Goal: Task Accomplishment & Management: Complete application form

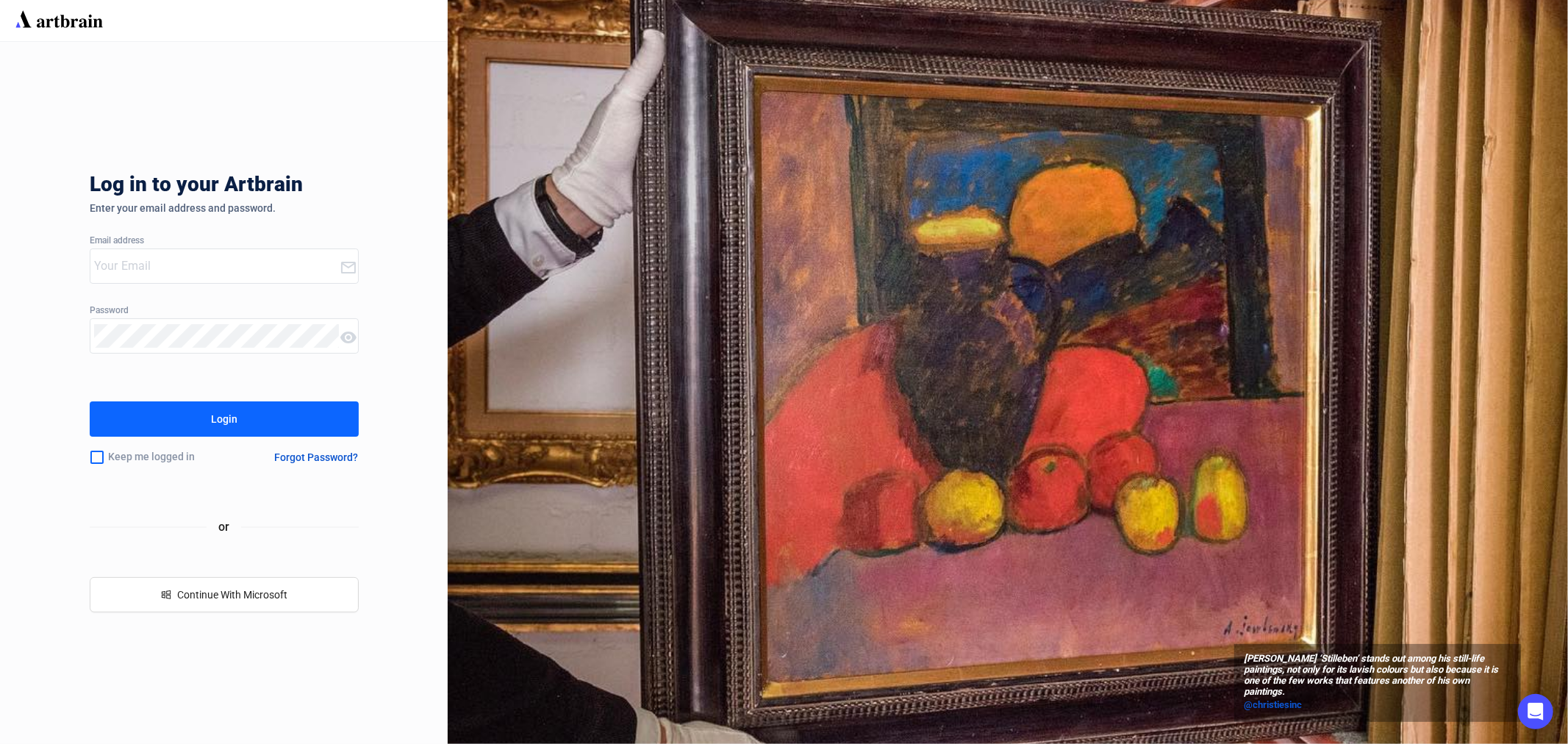
type input "[EMAIL_ADDRESS][PERSON_NAME][DOMAIN_NAME]"
click at [233, 421] on div "Login" at bounding box center [224, 419] width 27 height 24
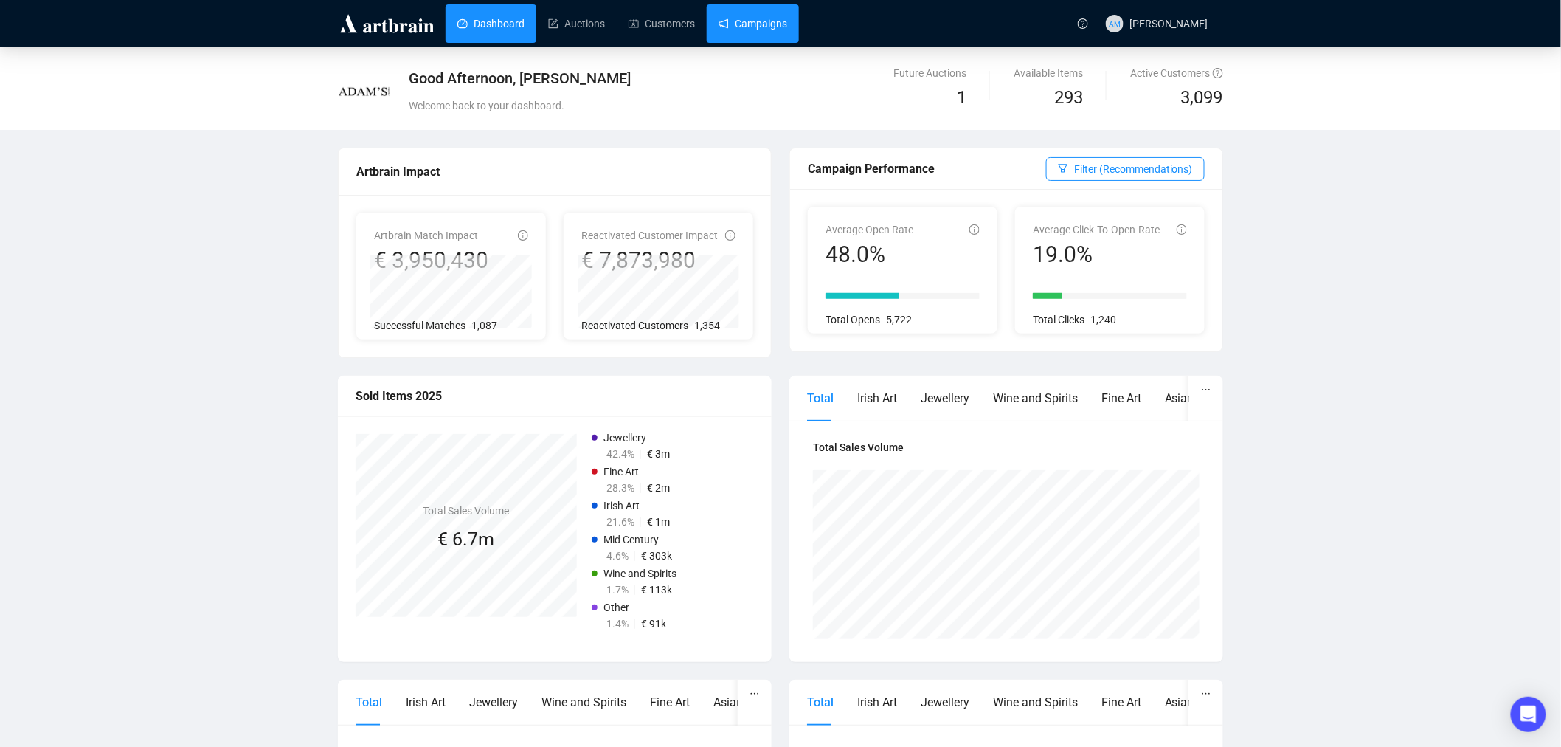
click at [762, 25] on link "Campaigns" at bounding box center [753, 23] width 69 height 38
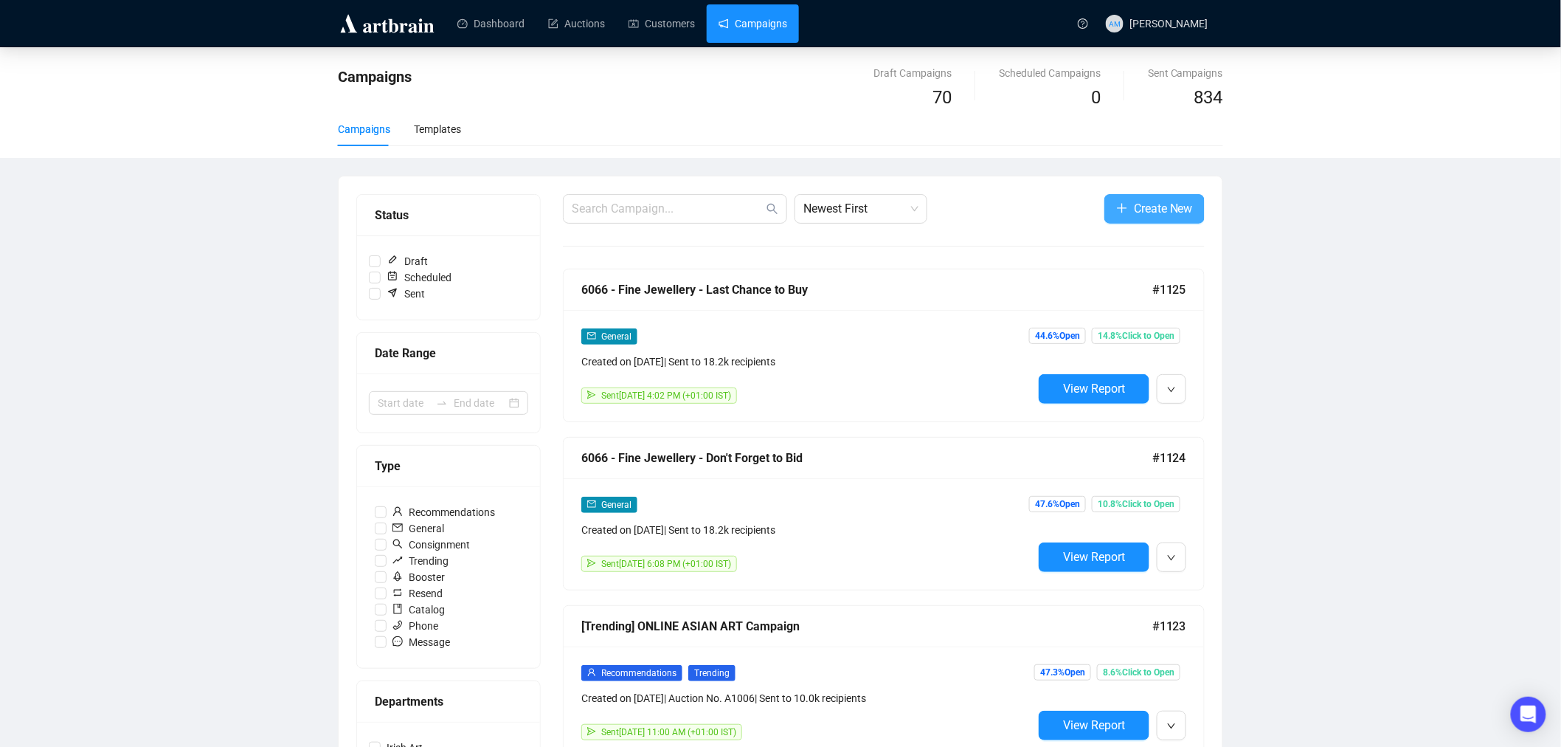
click at [1134, 208] on span "Create New" at bounding box center [1163, 208] width 59 height 18
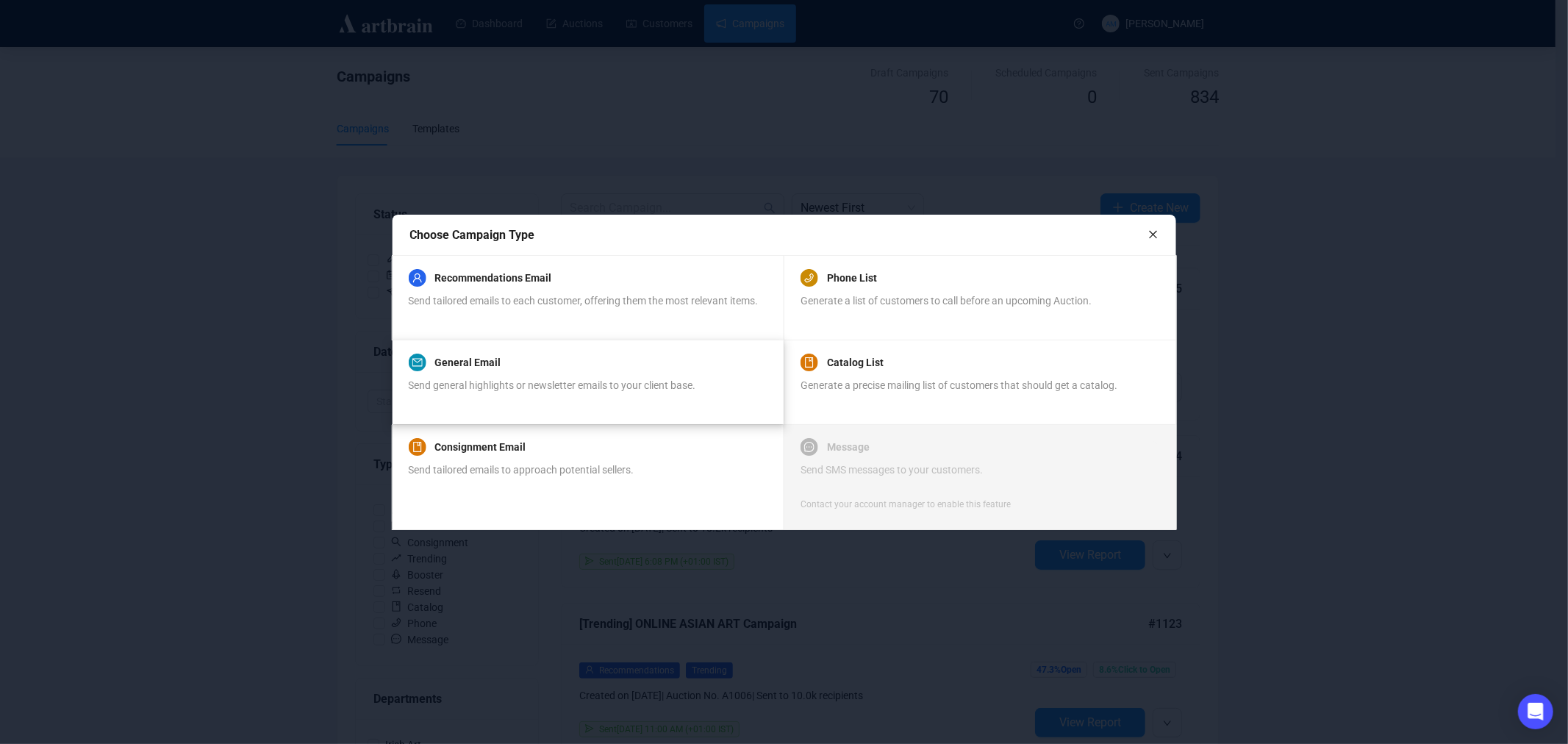
click at [514, 390] on span "Send general highlights or newsletter emails to your client base." at bounding box center [552, 385] width 287 height 12
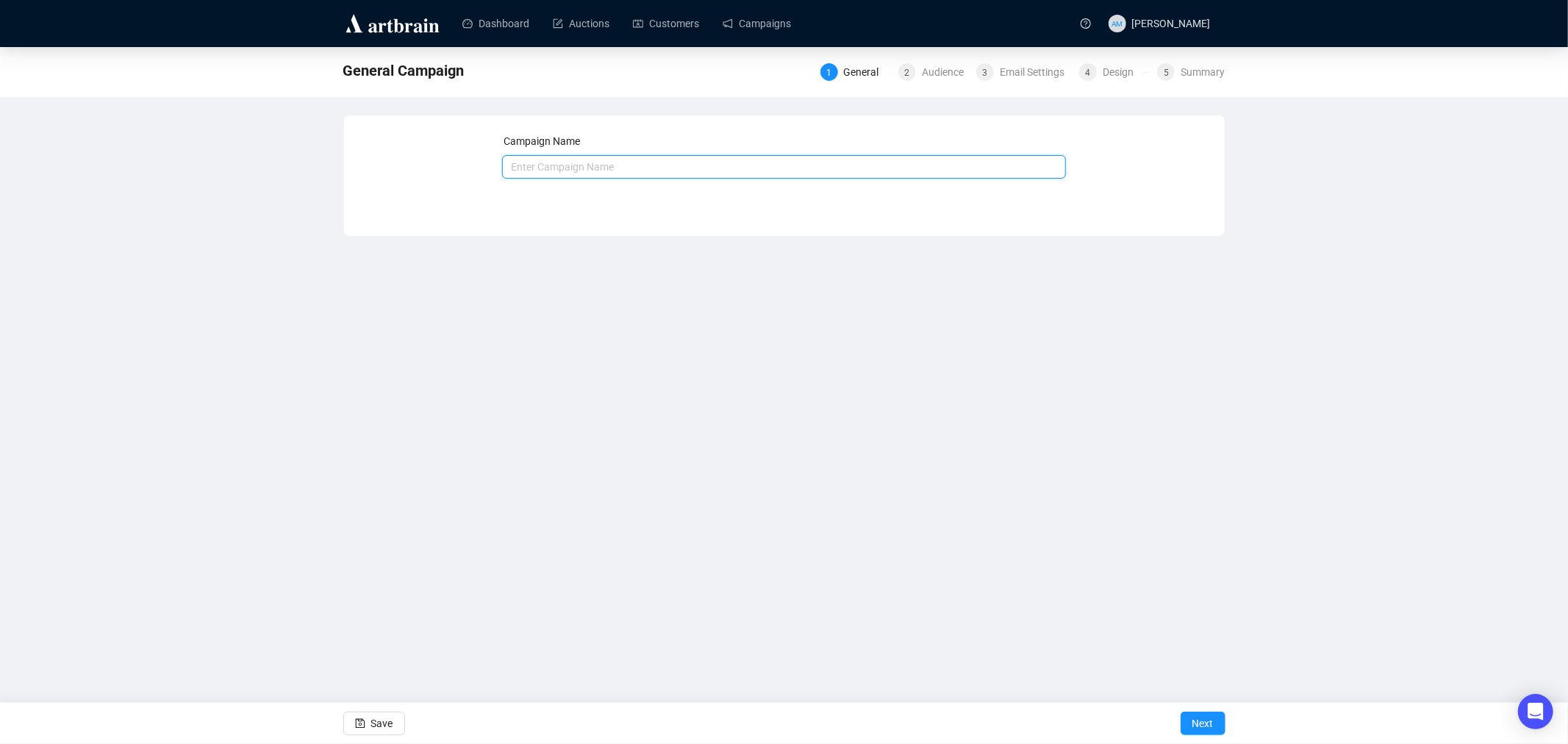
click at [592, 163] on input "text" at bounding box center [784, 167] width 564 height 24
type input "Online Asian Art - Viewing"
click at [1193, 730] on span "Next" at bounding box center [1202, 722] width 21 height 41
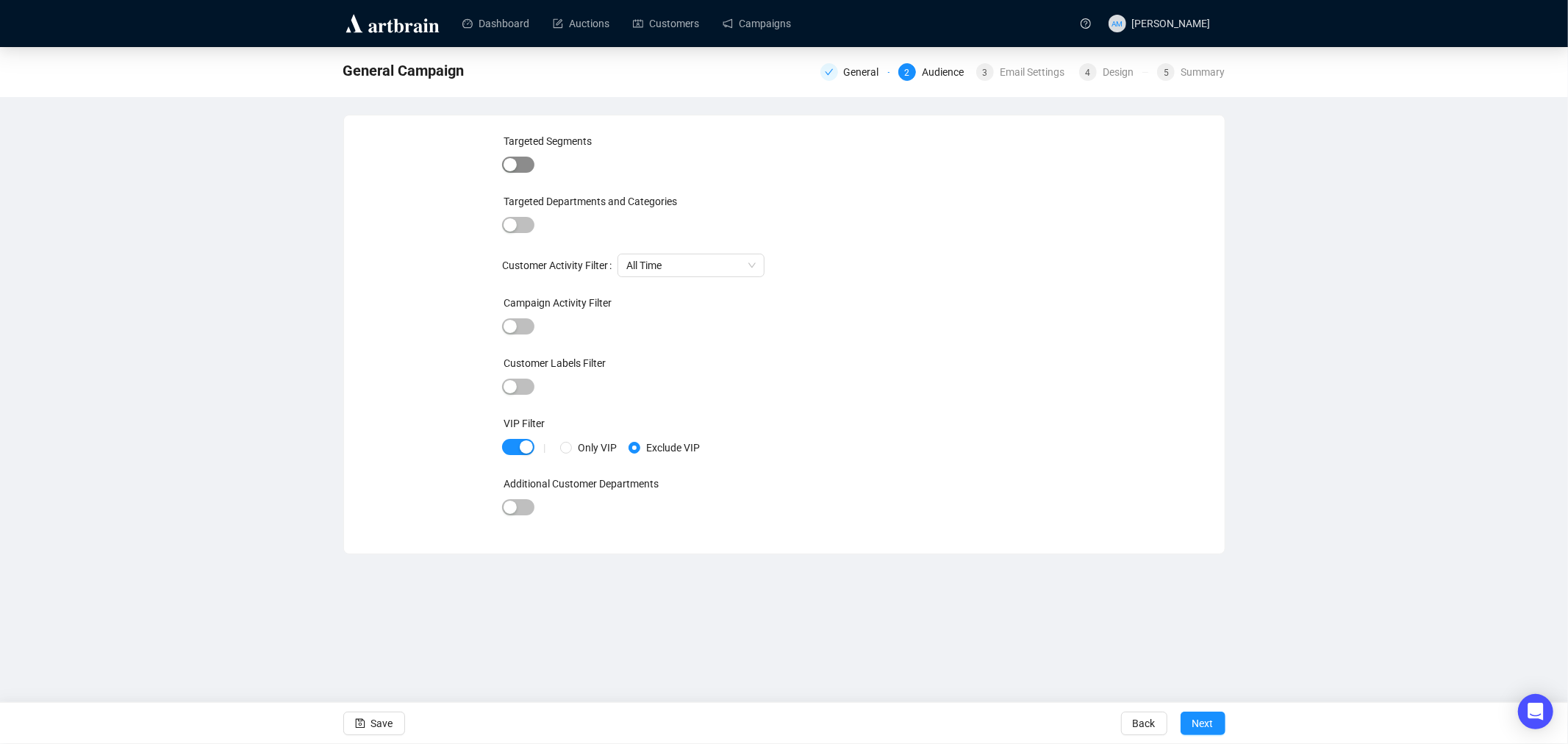
click at [511, 166] on div "button" at bounding box center [509, 164] width 13 height 13
click at [571, 176] on div at bounding box center [754, 166] width 383 height 21
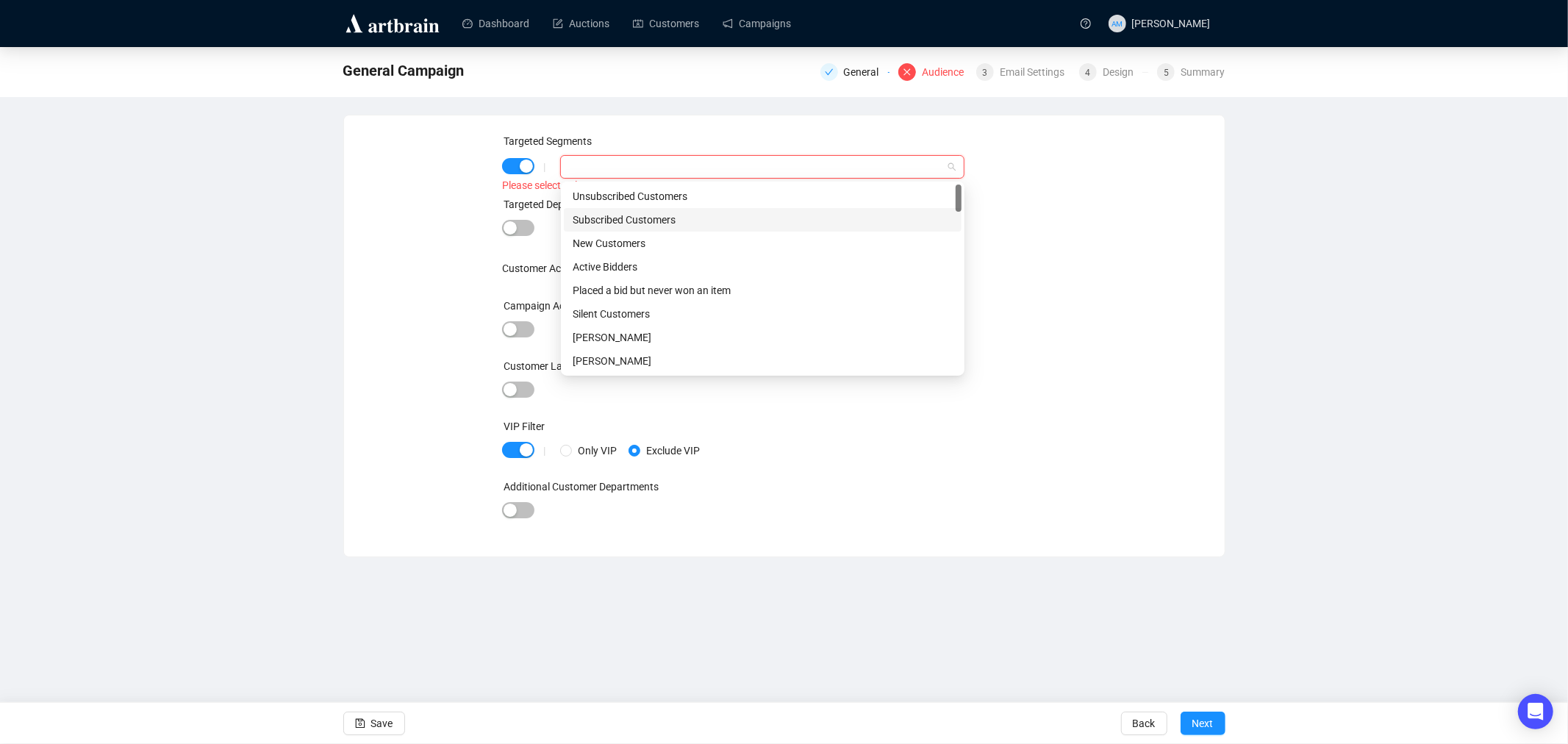
click at [598, 218] on div "Subscribed Customers" at bounding box center [762, 219] width 380 height 16
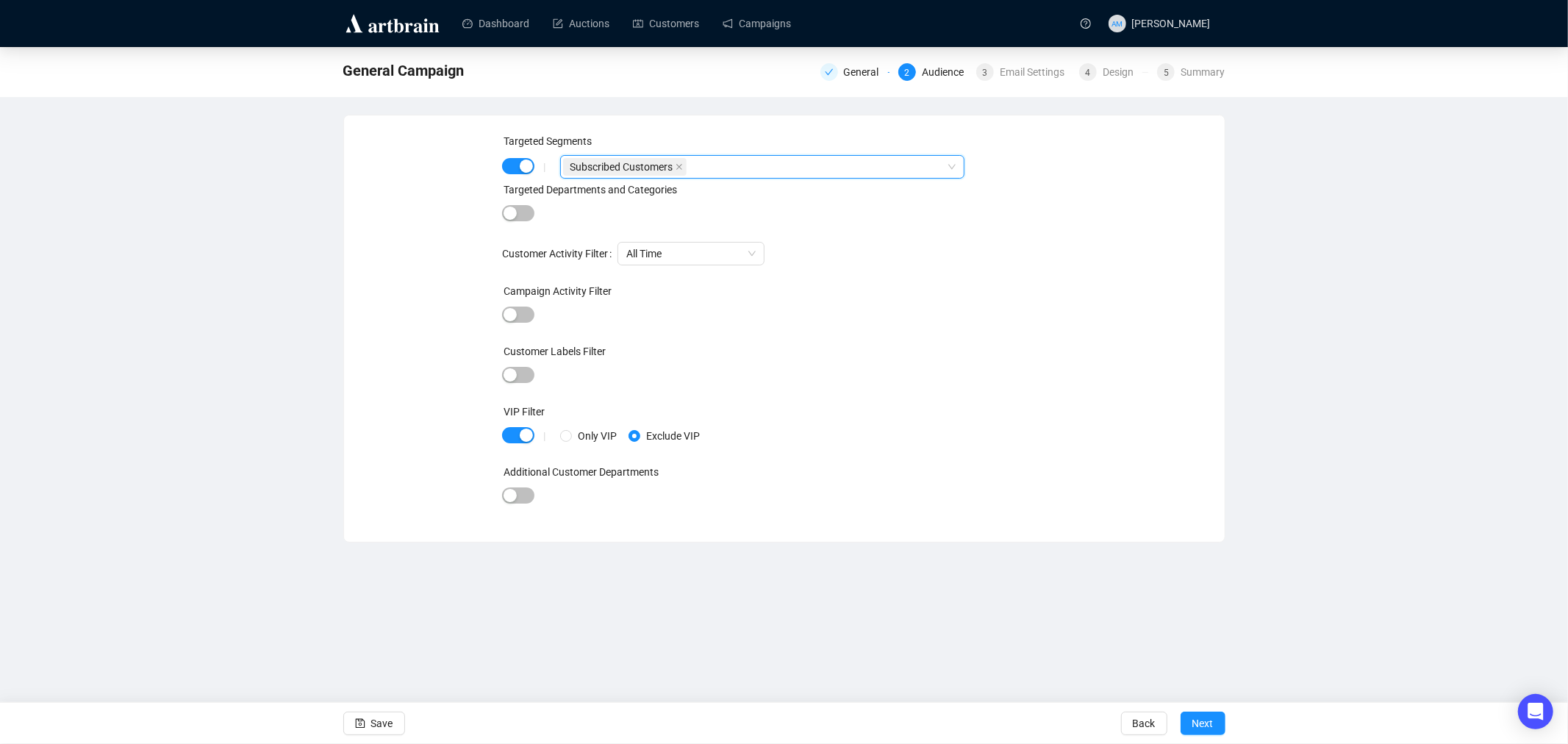
click at [1195, 424] on div "Targeted Segments | Subscribed Customers Subscribed Customers Targeted Departme…" at bounding box center [784, 329] width 846 height 391
click at [513, 215] on div "button" at bounding box center [509, 212] width 13 height 13
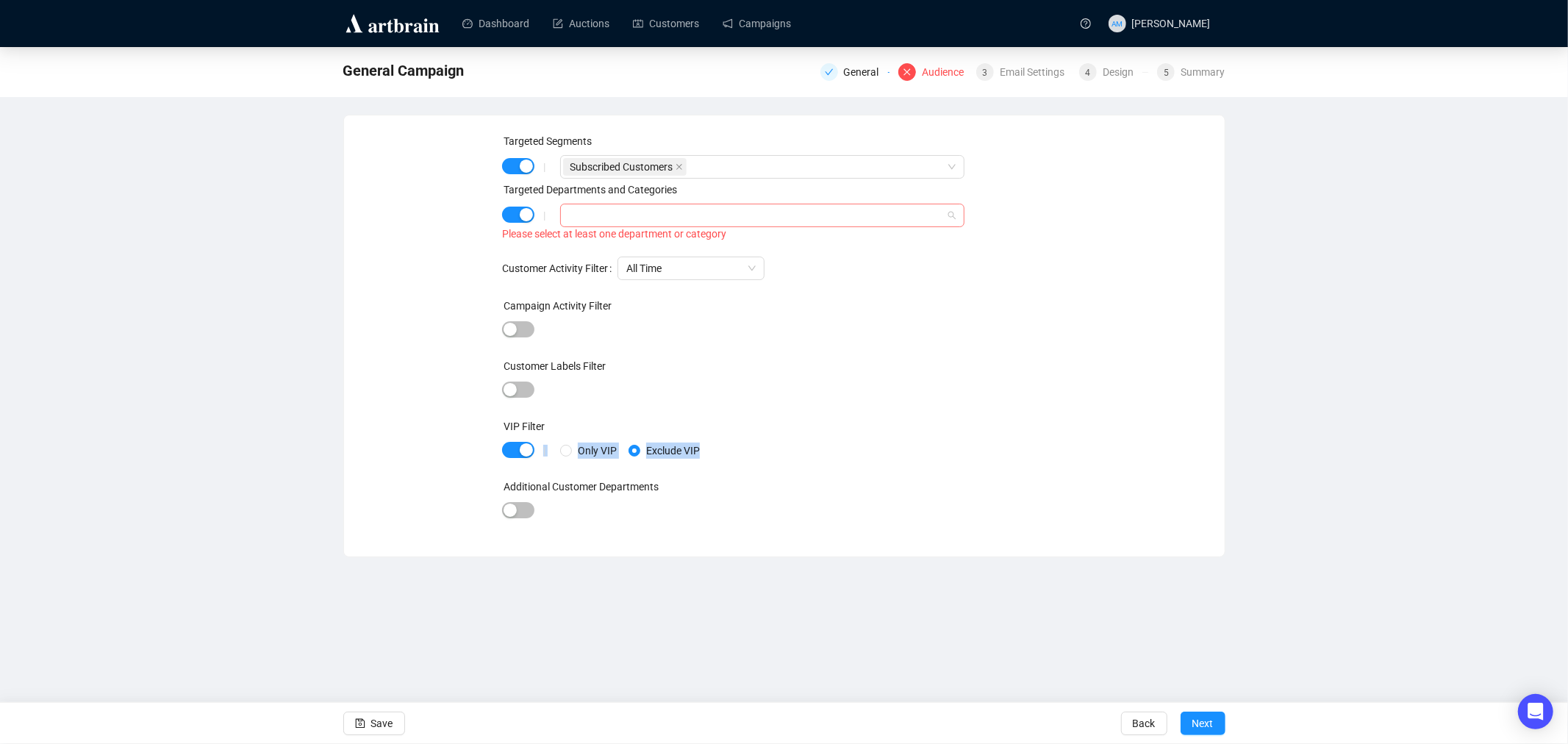
click at [562, 219] on div at bounding box center [761, 215] width 403 height 24
click at [569, 245] on span "caret-down" at bounding box center [572, 244] width 7 height 7
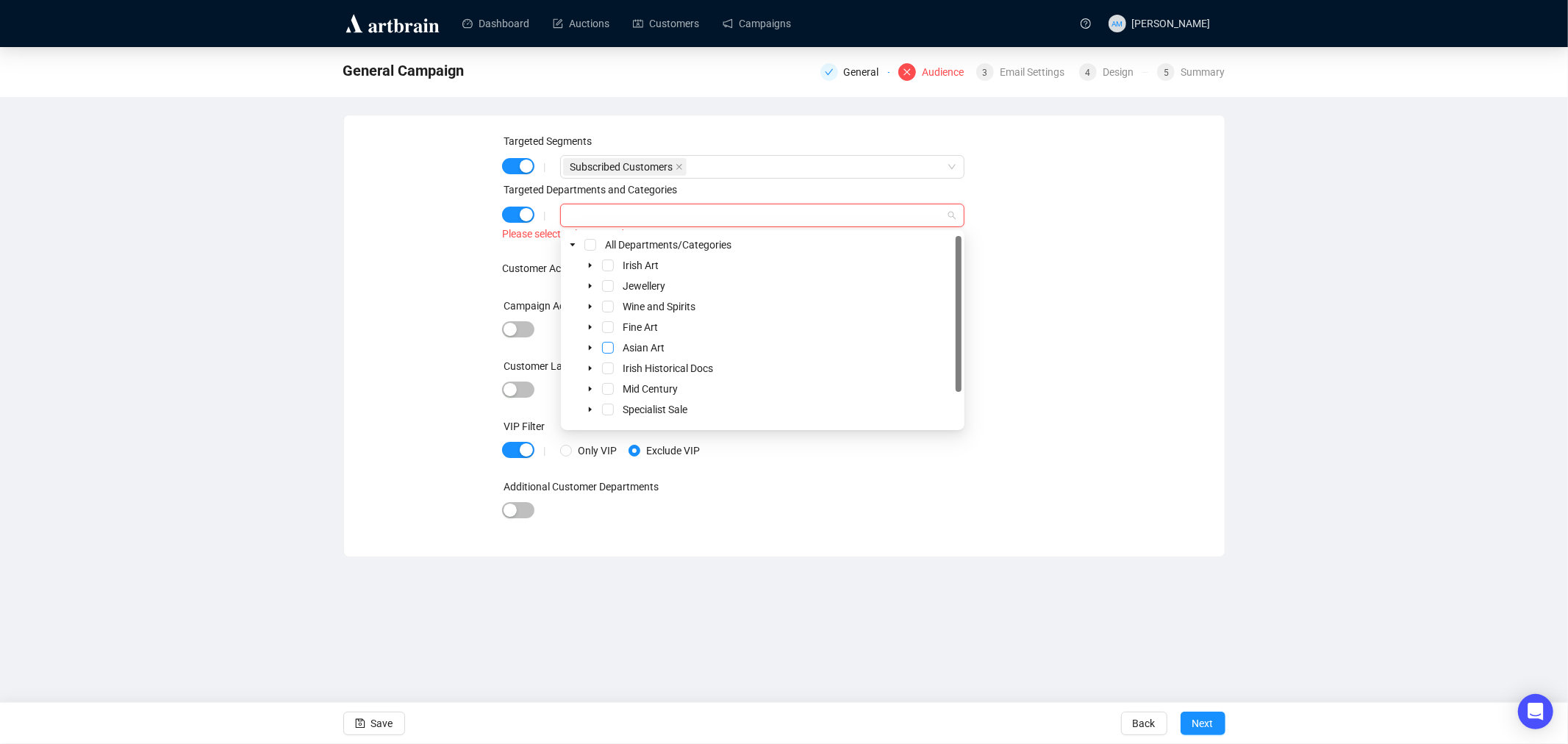
click at [606, 349] on span "Select Asian Art" at bounding box center [608, 348] width 12 height 12
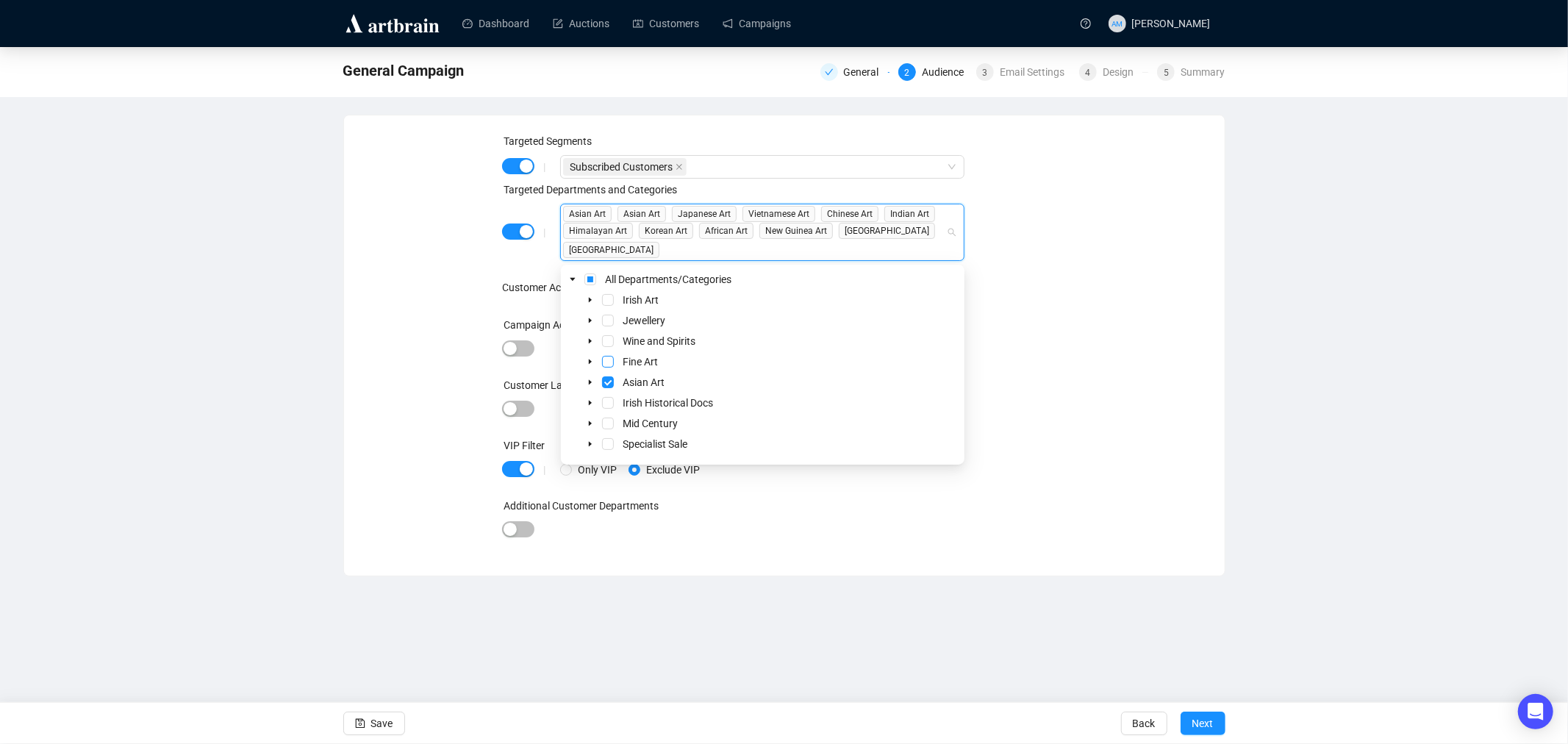
click at [607, 363] on span "Select Fine Art" at bounding box center [608, 362] width 12 height 12
click at [1148, 344] on div "Targeted Segments | Subscribed Customers Targeted Departments and Categories | …" at bounding box center [784, 346] width 846 height 424
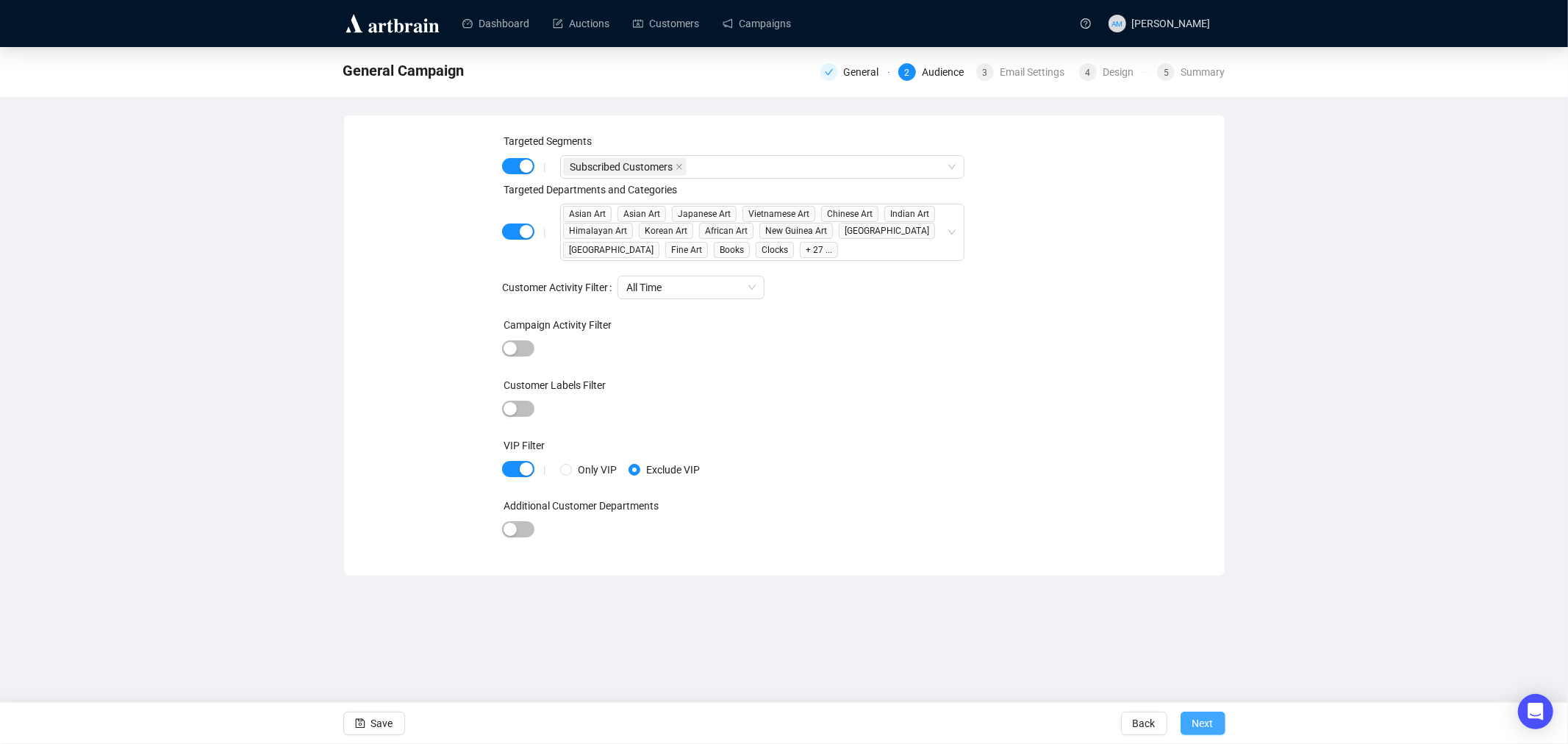
click at [1200, 725] on span "Next" at bounding box center [1202, 722] width 21 height 41
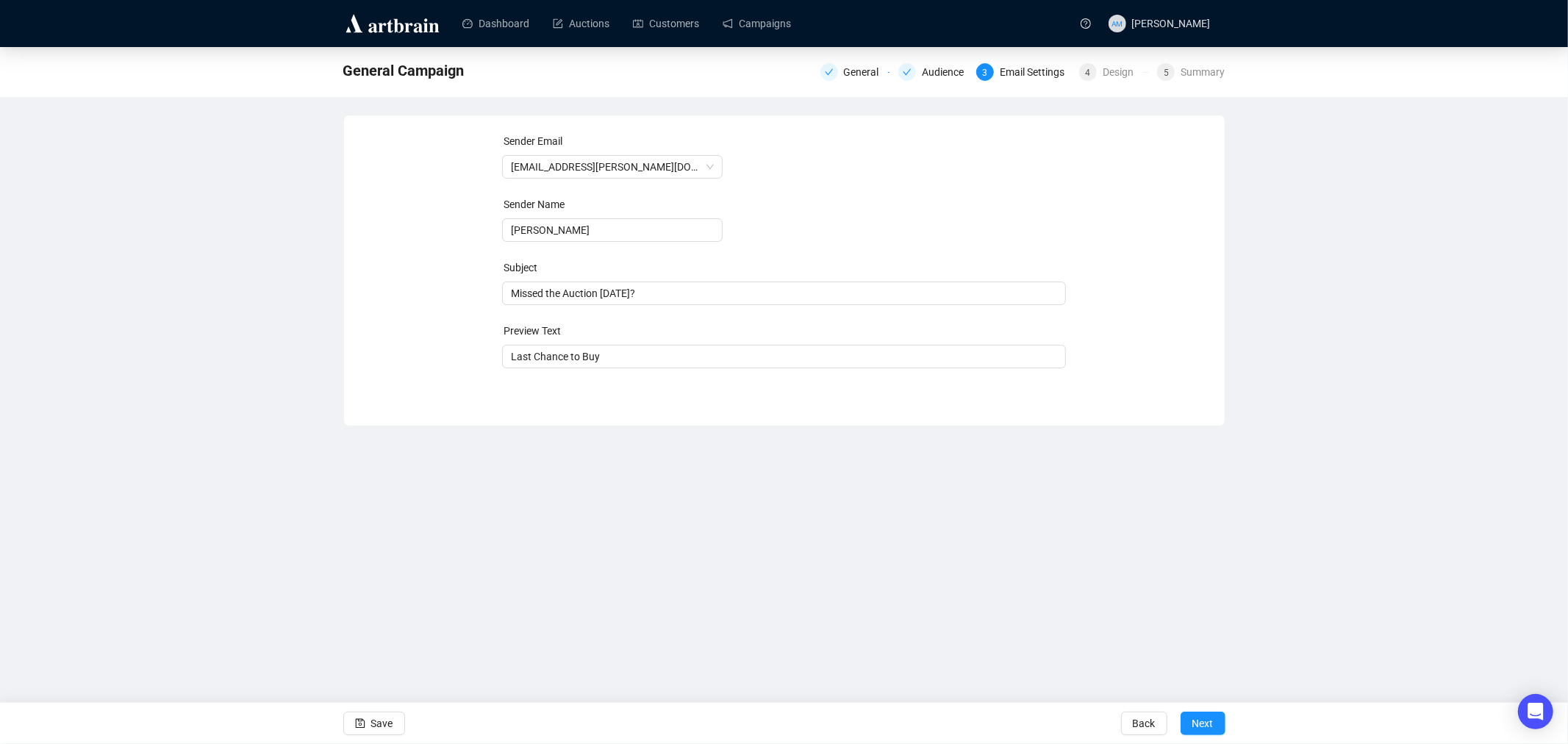
click at [670, 152] on div "Sender Email" at bounding box center [612, 144] width 220 height 22
click at [667, 163] on span "[EMAIL_ADDRESS][PERSON_NAME][DOMAIN_NAME]" at bounding box center [613, 166] width 203 height 22
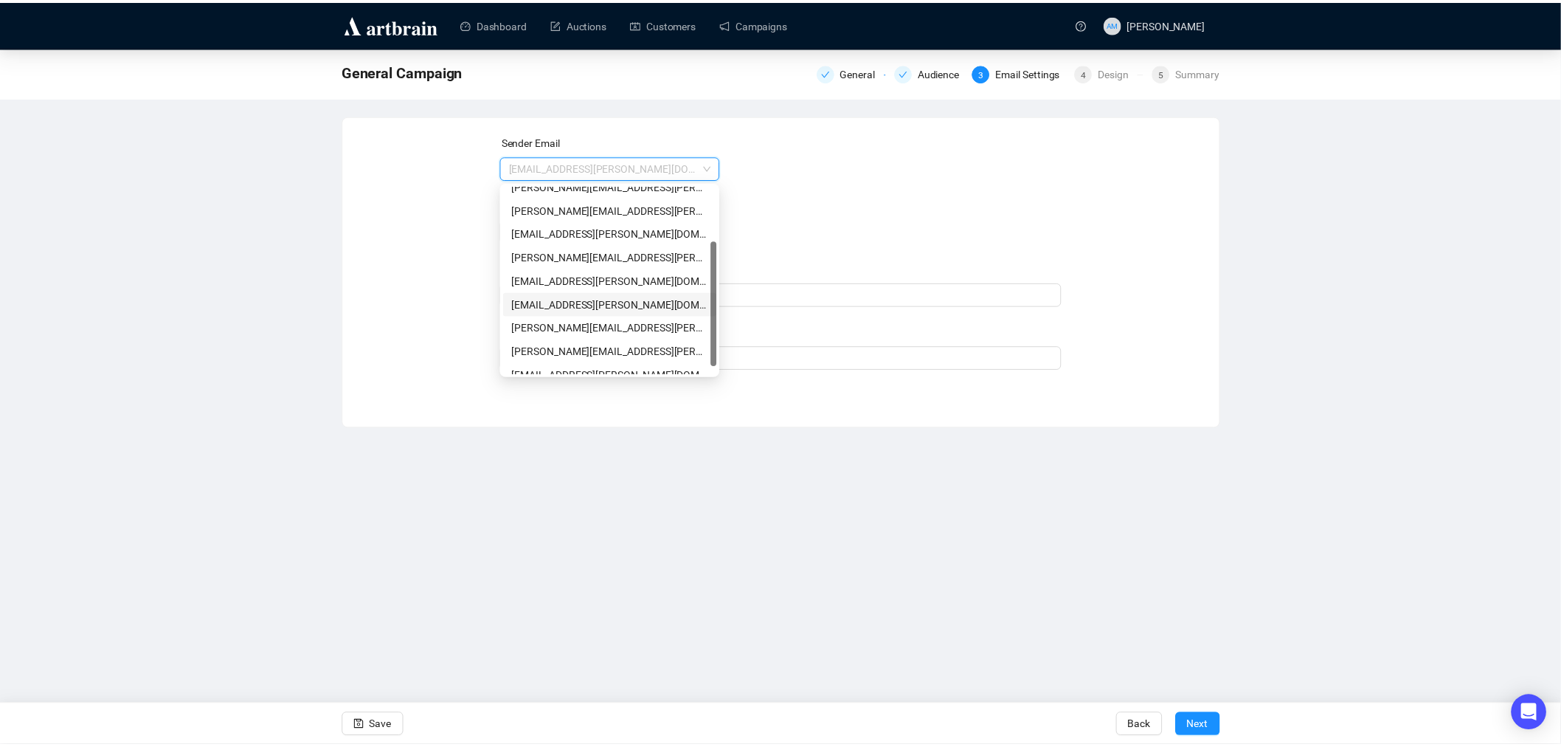
scroll to position [94, 0]
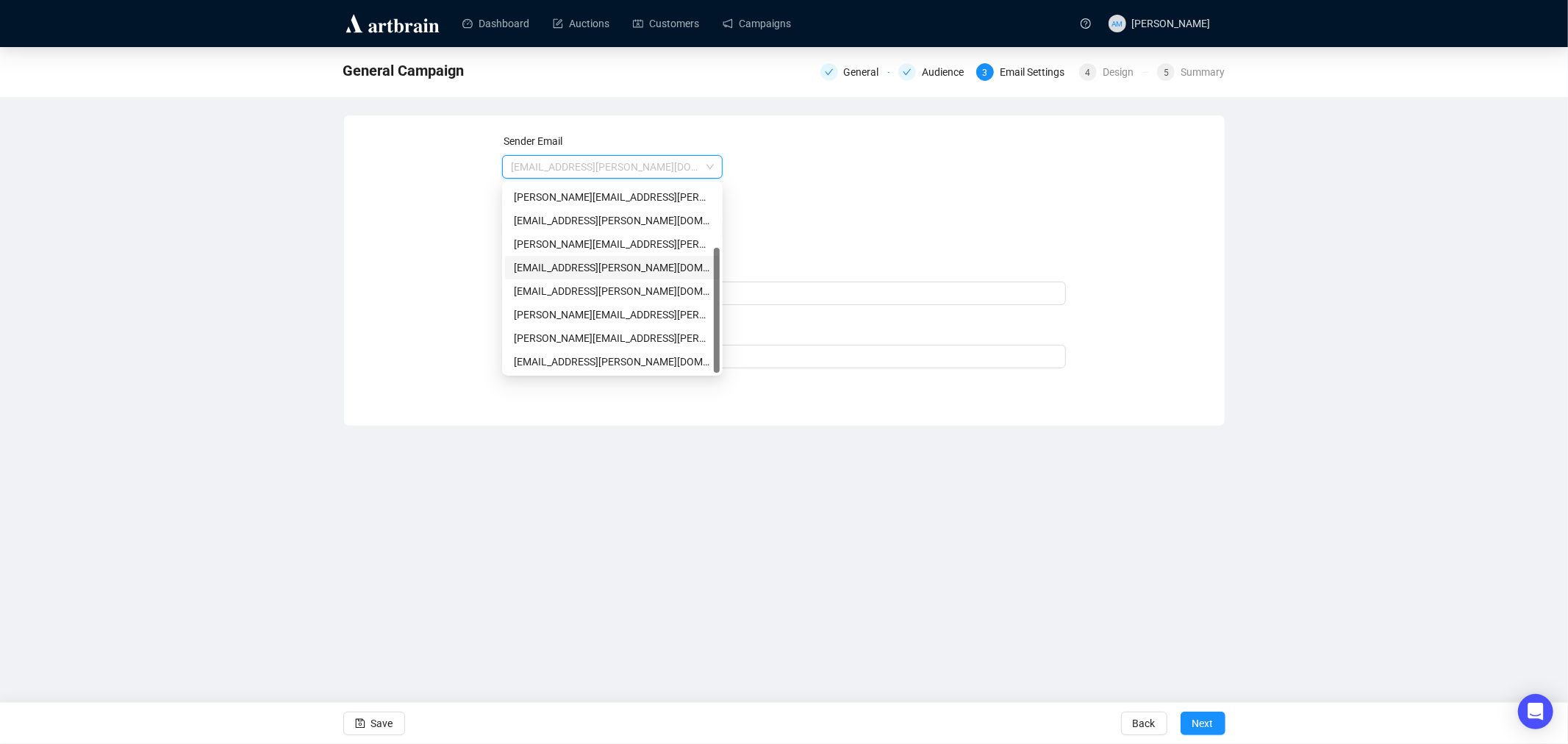
click at [540, 265] on div "[EMAIL_ADDRESS][PERSON_NAME][DOMAIN_NAME]" at bounding box center [613, 267] width 197 height 16
type input "[PERSON_NAME]’s Auctioneers"
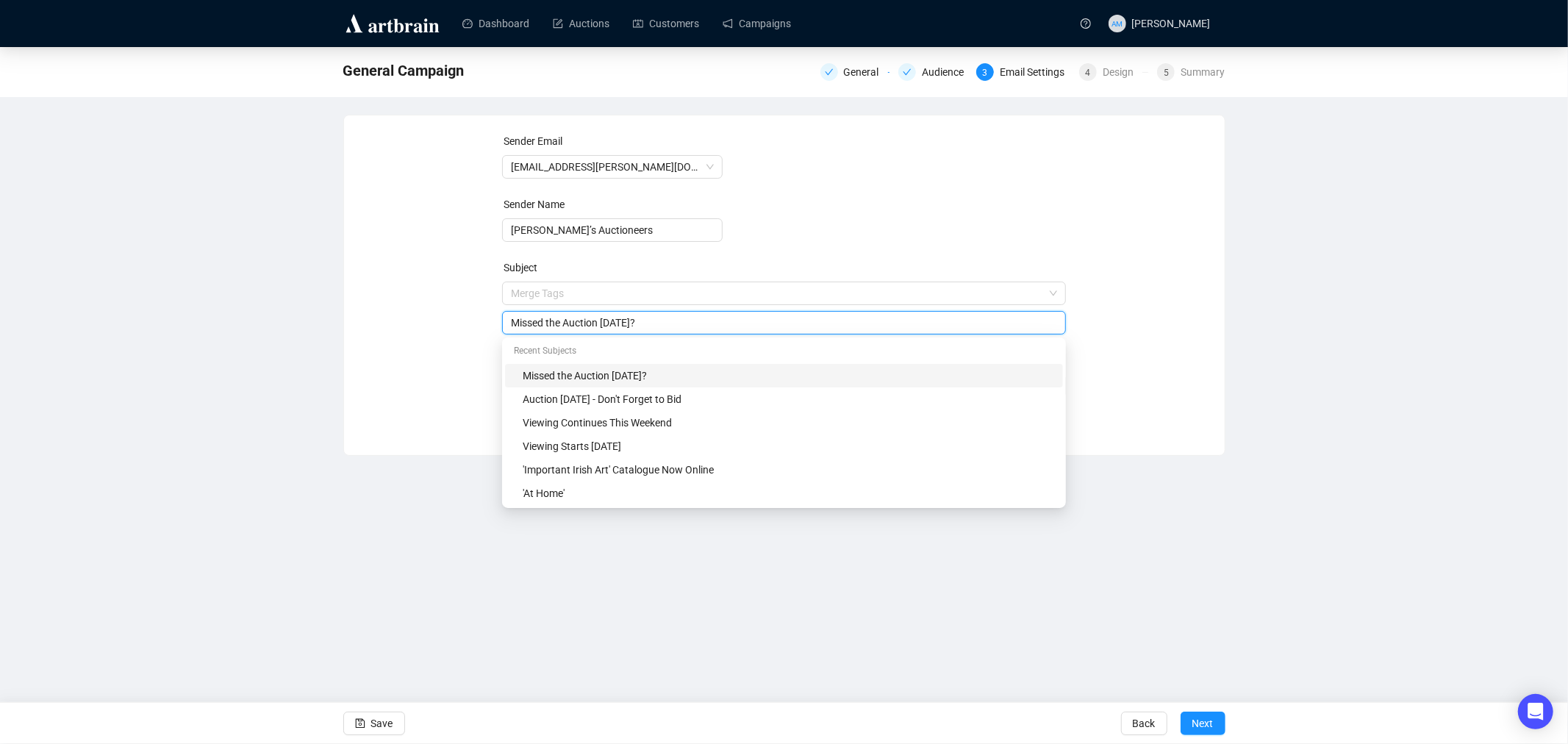
drag, startPoint x: 665, startPoint y: 296, endPoint x: 453, endPoint y: 292, distance: 212.0
click at [453, 292] on div "Sender Email [EMAIL_ADDRESS][PERSON_NAME][DOMAIN_NAME] Sender Name [PERSON_NAME…" at bounding box center [784, 274] width 846 height 282
click at [599, 329] on input "Online Asian Art" at bounding box center [784, 323] width 546 height 16
type input "Online Asian Art - On View Next Week"
click at [452, 342] on div "Sender Email [EMAIL_ADDRESS][PERSON_NAME][DOMAIN_NAME] Sender Name [PERSON_NAME…" at bounding box center [784, 274] width 846 height 282
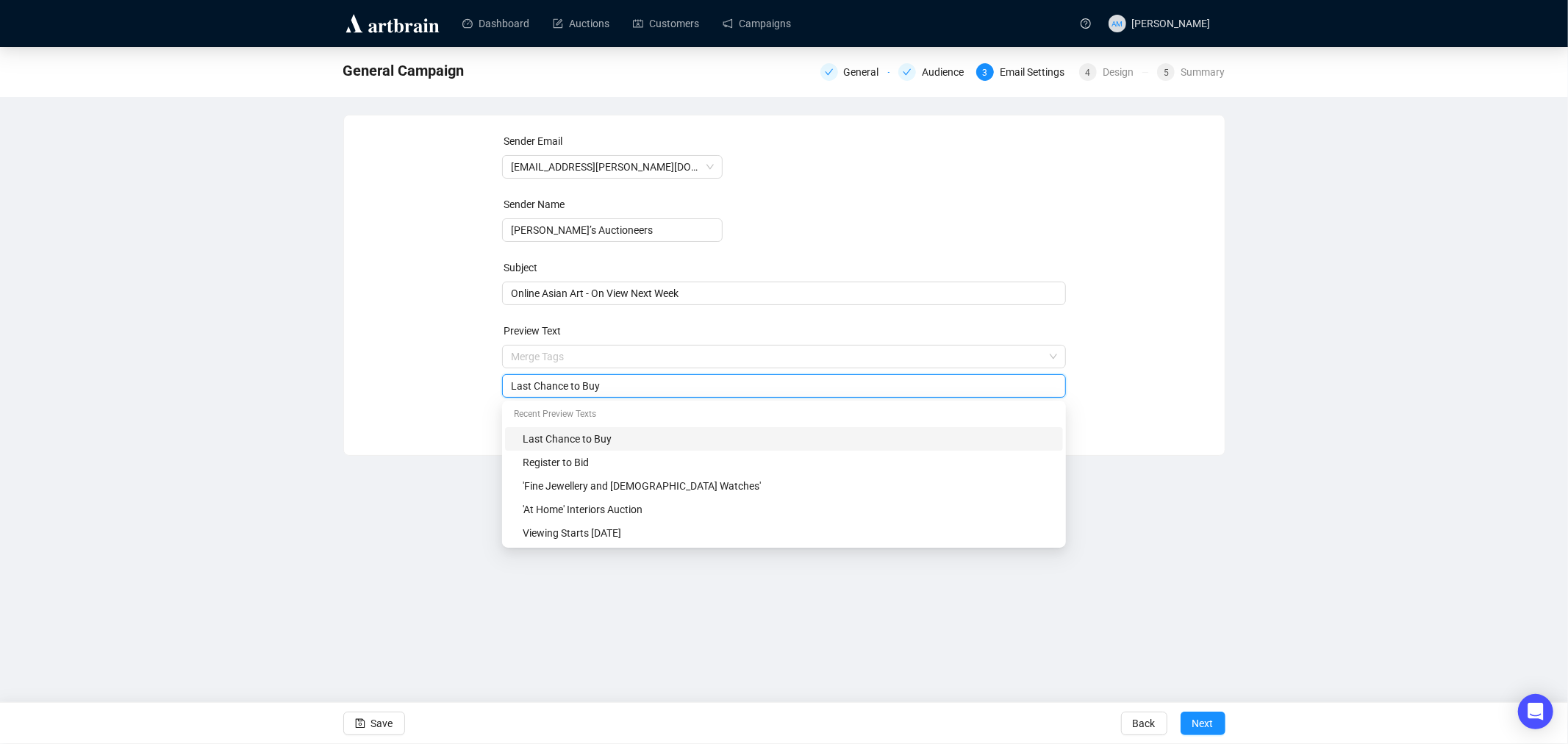
drag, startPoint x: 600, startPoint y: 386, endPoint x: 339, endPoint y: 378, distance: 261.1
click at [339, 378] on div "General Campaign General Audience 3 Email Settings 4 Design 5 Summary Sender Em…" at bounding box center [784, 251] width 1568 height 408
click at [646, 454] on div "Register to Bid" at bounding box center [788, 462] width 531 height 16
type input "Register to Bid"
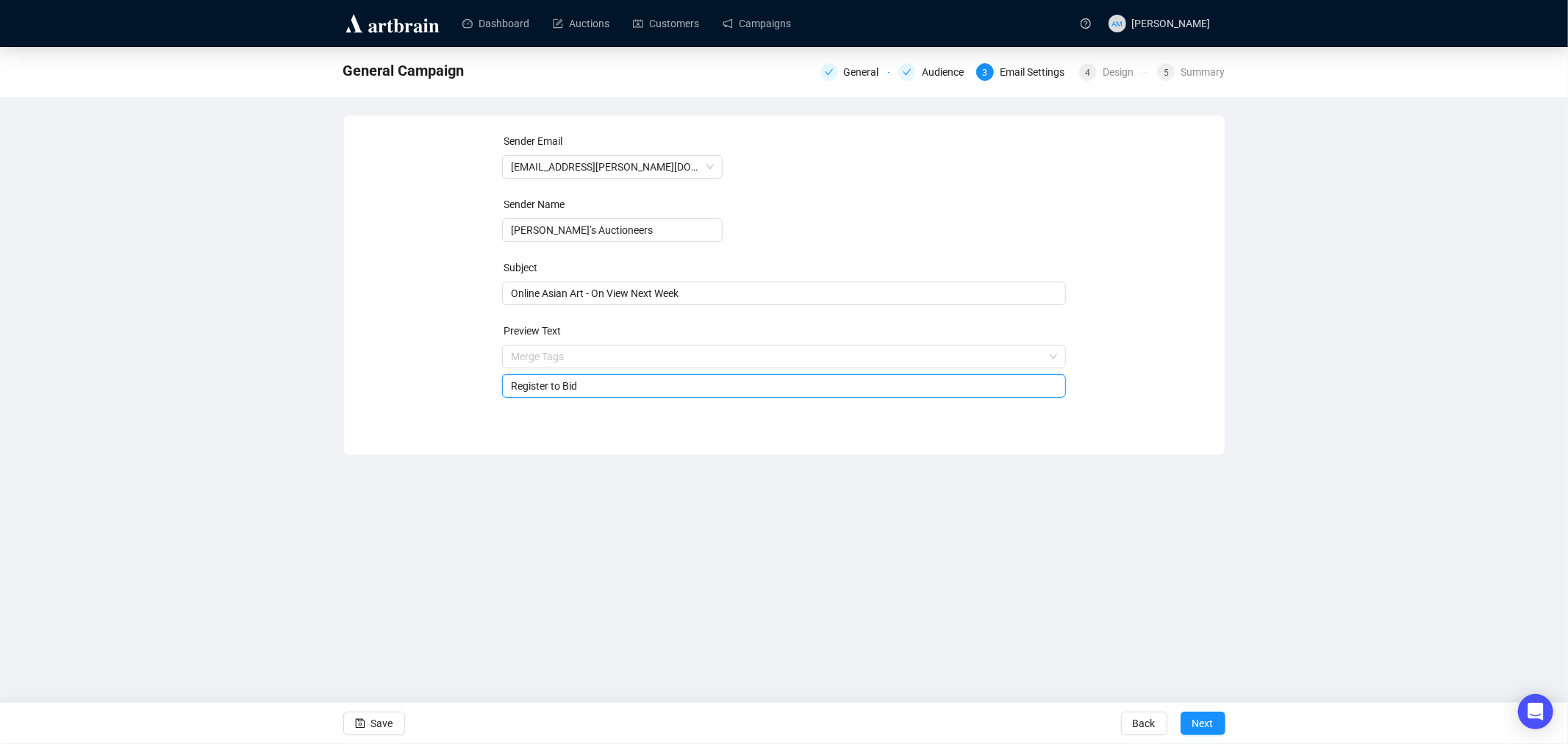
click at [1221, 473] on div "Dashboard Auctions Customers Campaigns AM [PERSON_NAME] General Campaign Genera…" at bounding box center [784, 372] width 1568 height 744
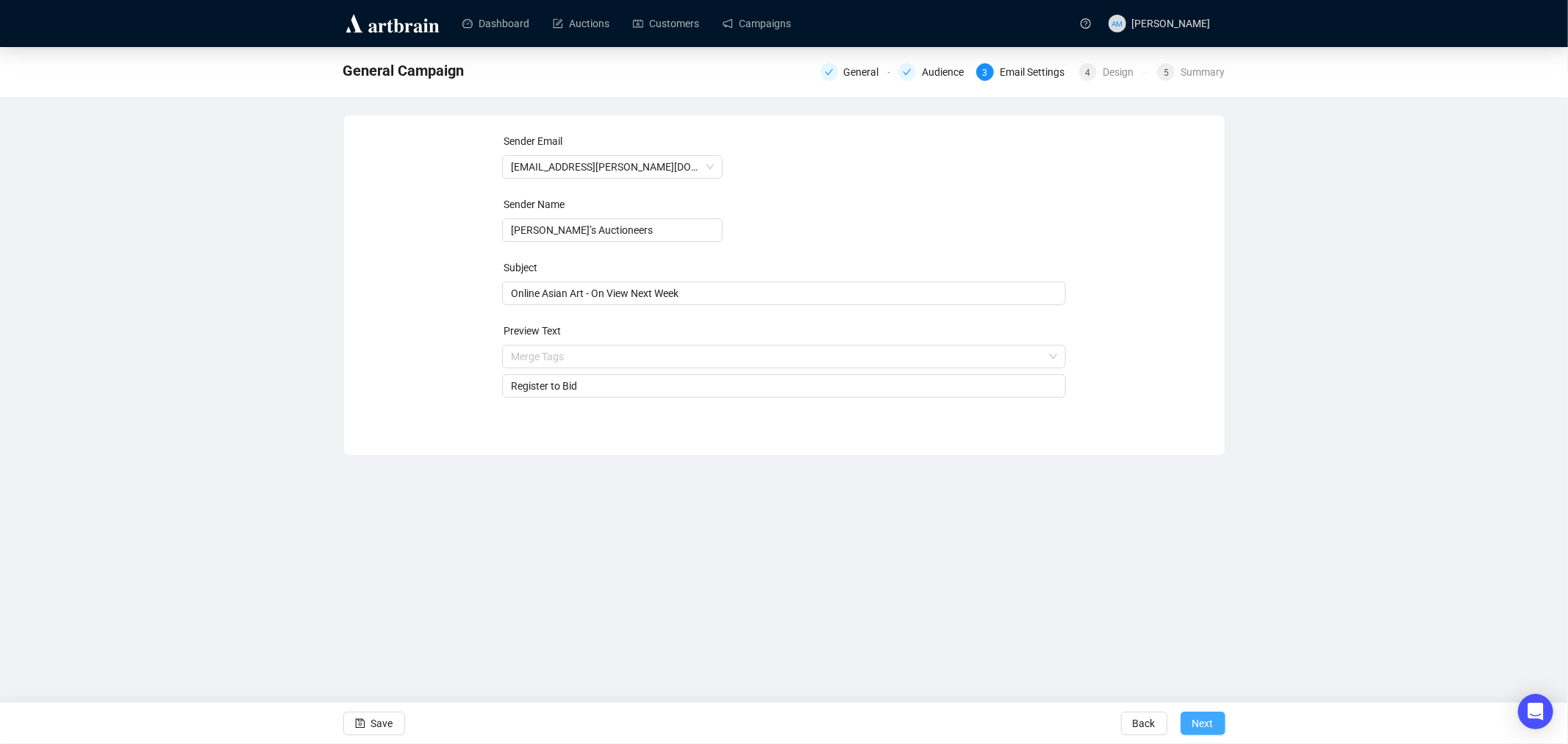
click at [1206, 726] on span "Next" at bounding box center [1202, 722] width 21 height 41
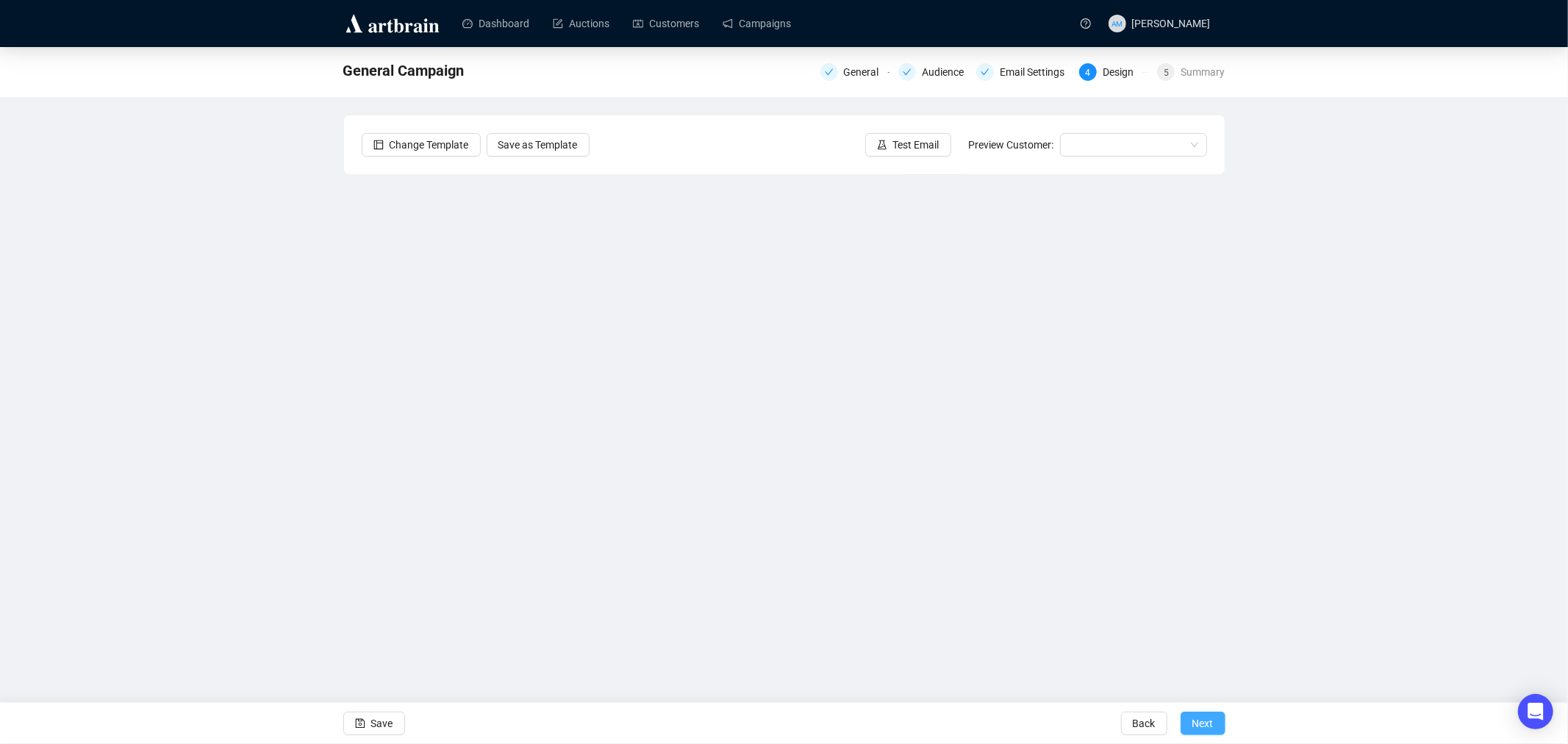
click at [1209, 716] on span "Next" at bounding box center [1202, 722] width 21 height 41
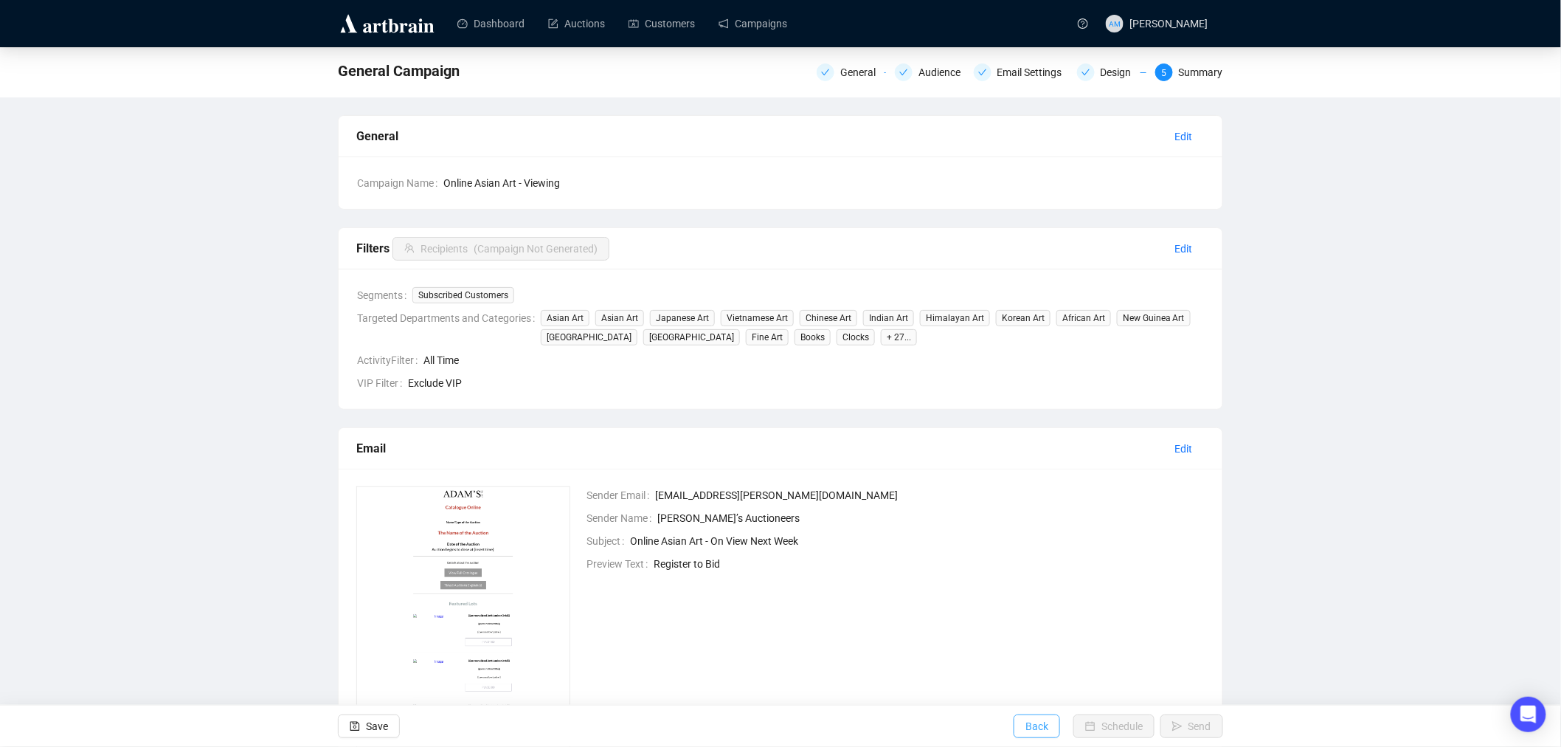
click at [1042, 733] on span "Back" at bounding box center [1037, 725] width 23 height 41
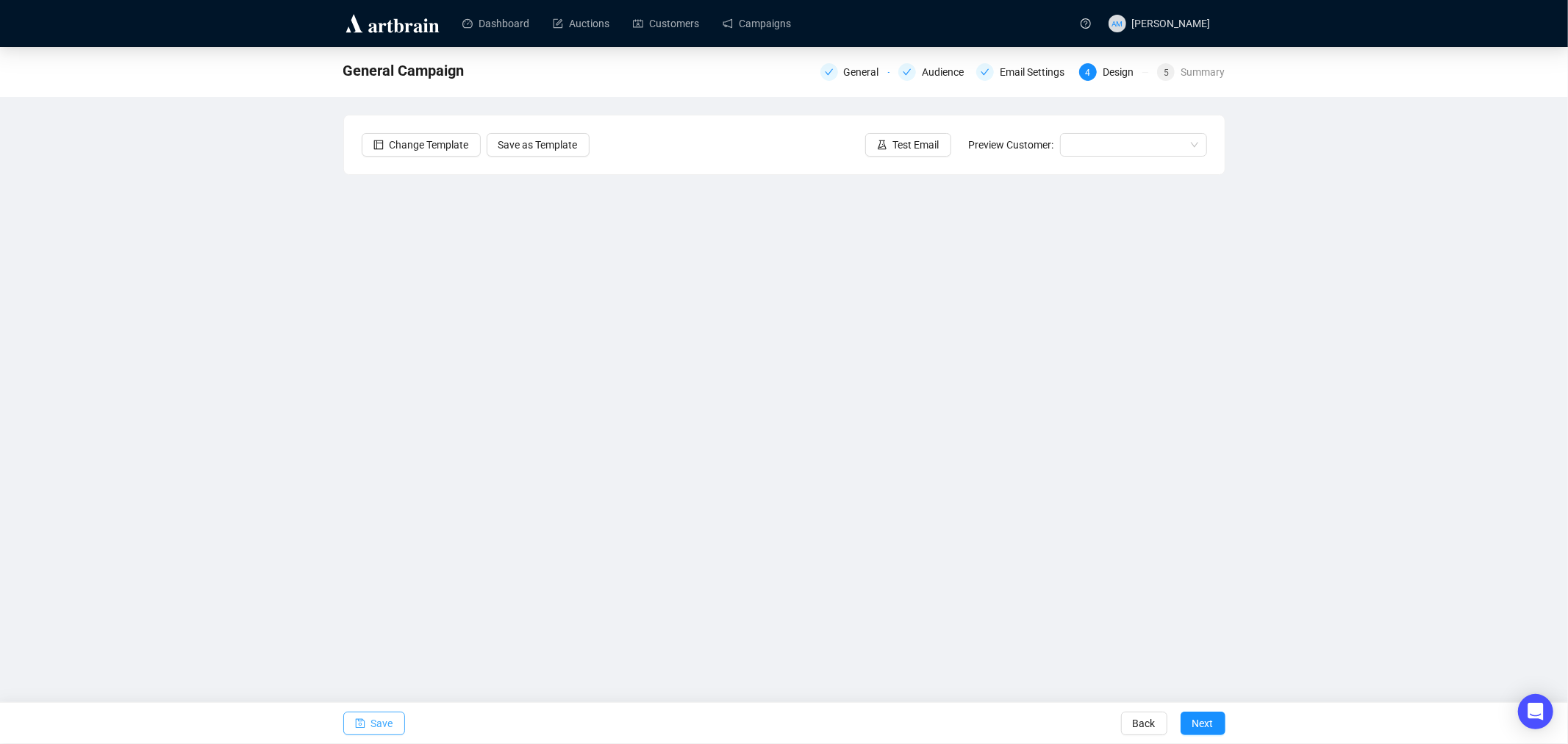
click at [386, 717] on span "Save" at bounding box center [383, 722] width 22 height 41
click at [378, 716] on span "Save" at bounding box center [383, 722] width 22 height 41
click at [391, 725] on span "Save" at bounding box center [383, 722] width 22 height 41
click at [375, 725] on span "Save" at bounding box center [383, 722] width 22 height 41
click at [375, 719] on span "Save" at bounding box center [383, 722] width 22 height 41
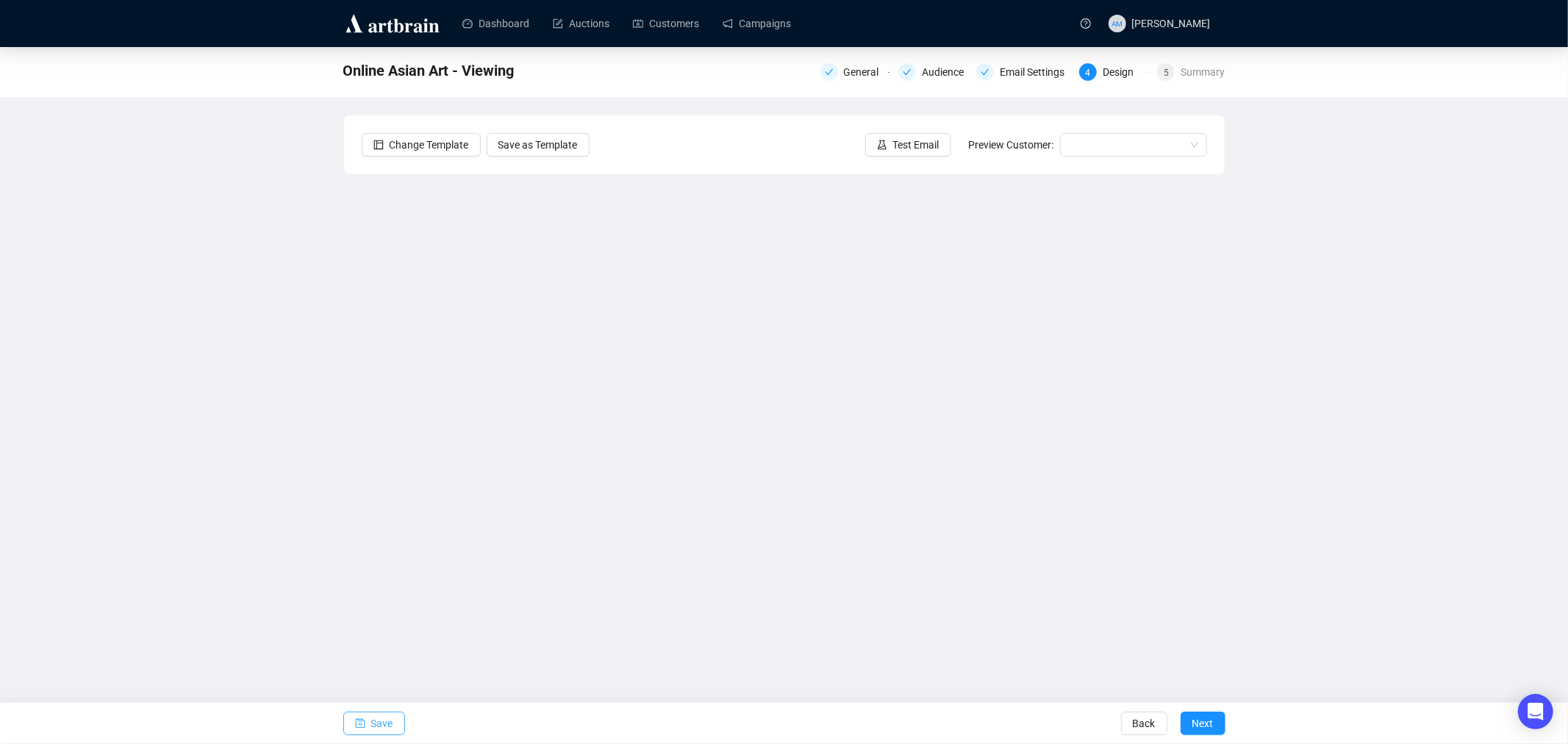
click at [378, 730] on span "Save" at bounding box center [383, 722] width 22 height 41
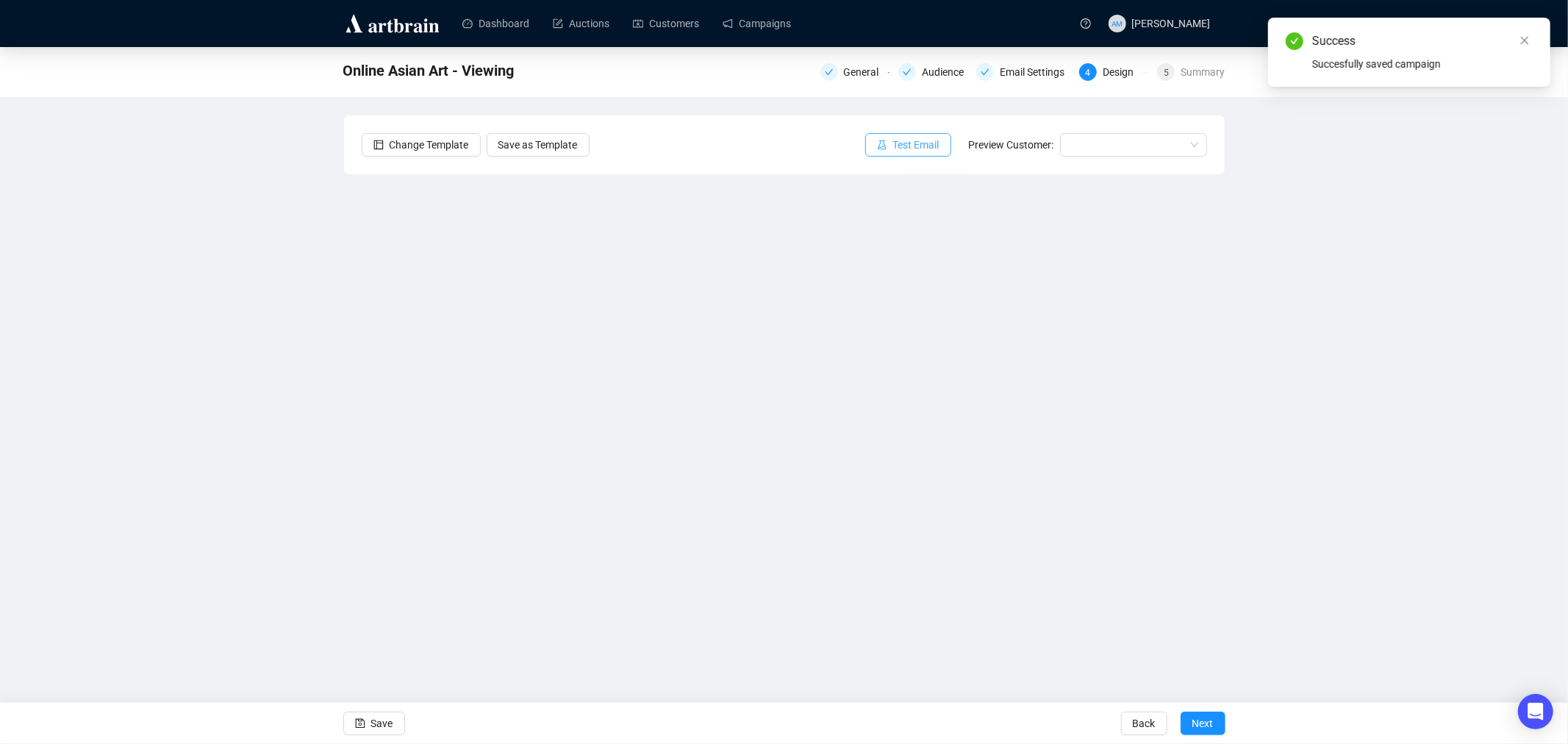
click at [914, 140] on span "Test Email" at bounding box center [915, 144] width 46 height 16
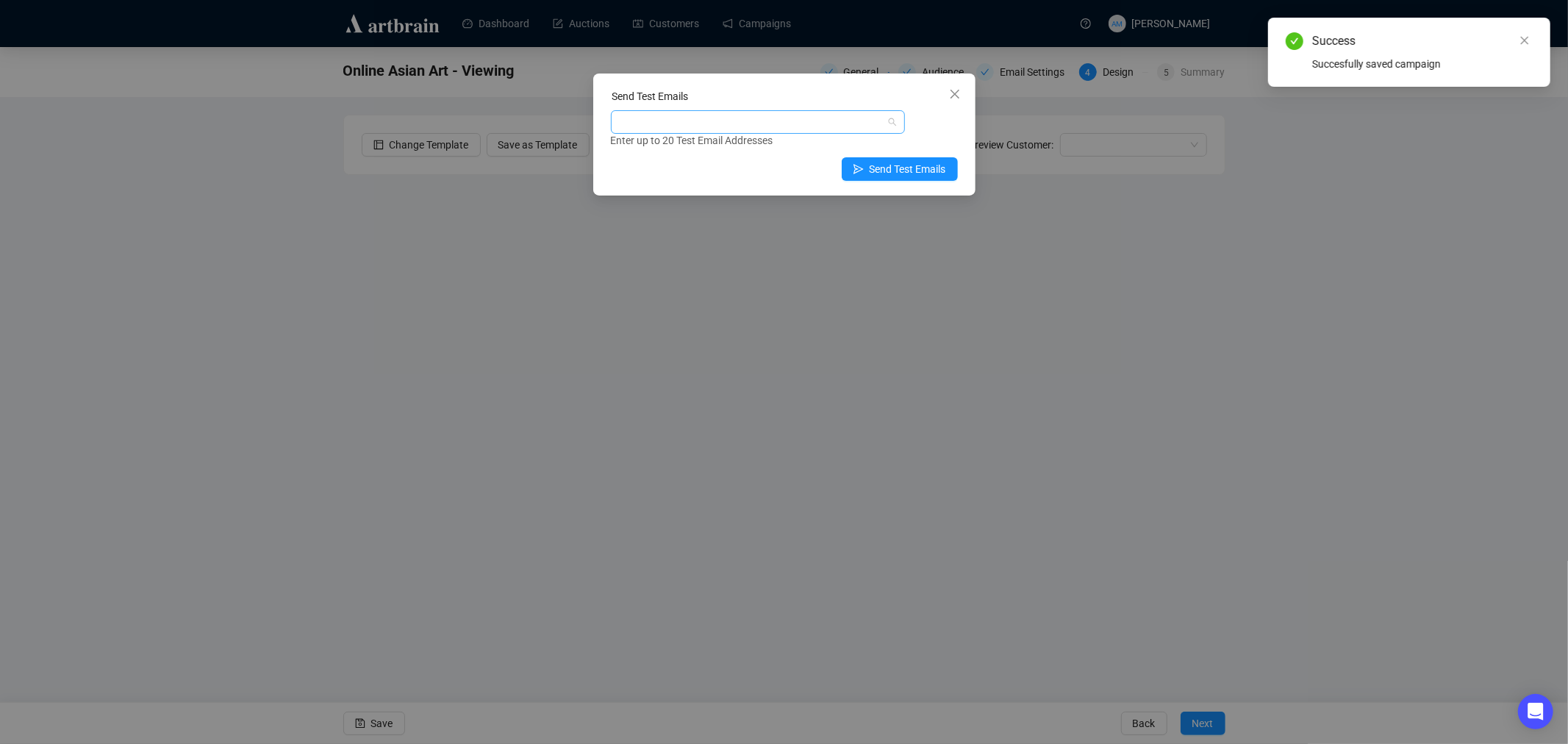
click at [679, 122] on div at bounding box center [750, 122] width 273 height 21
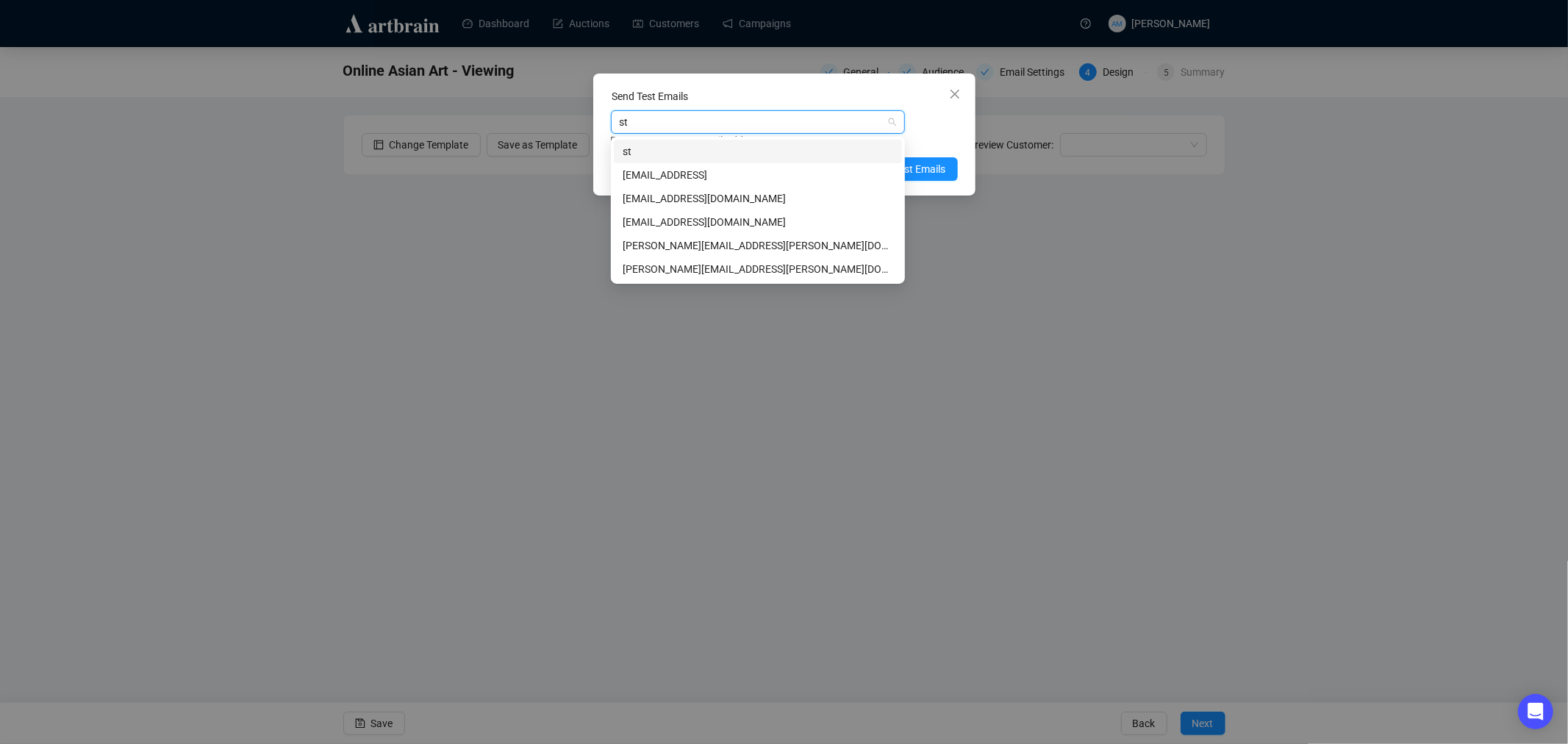
type input "s"
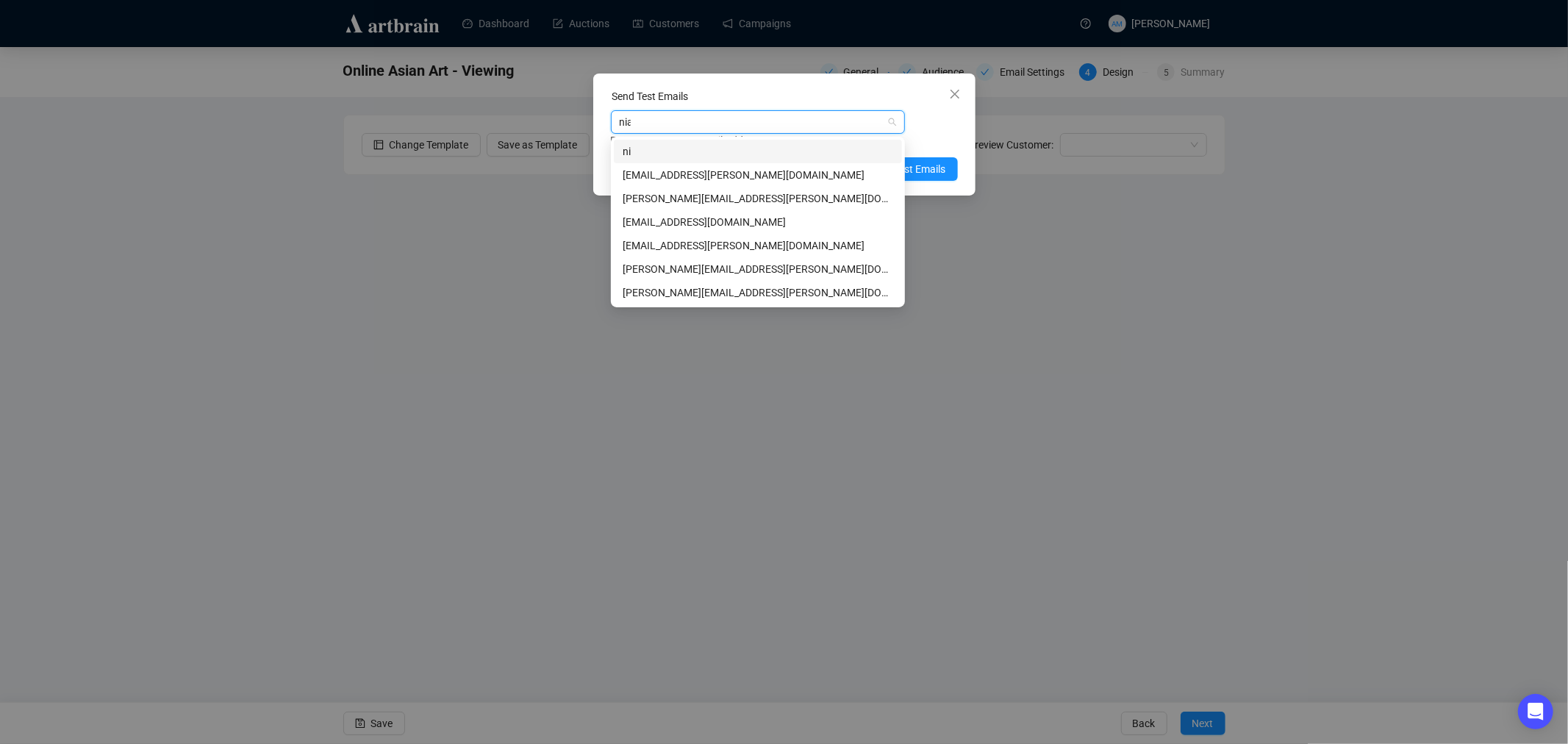
type input "niam"
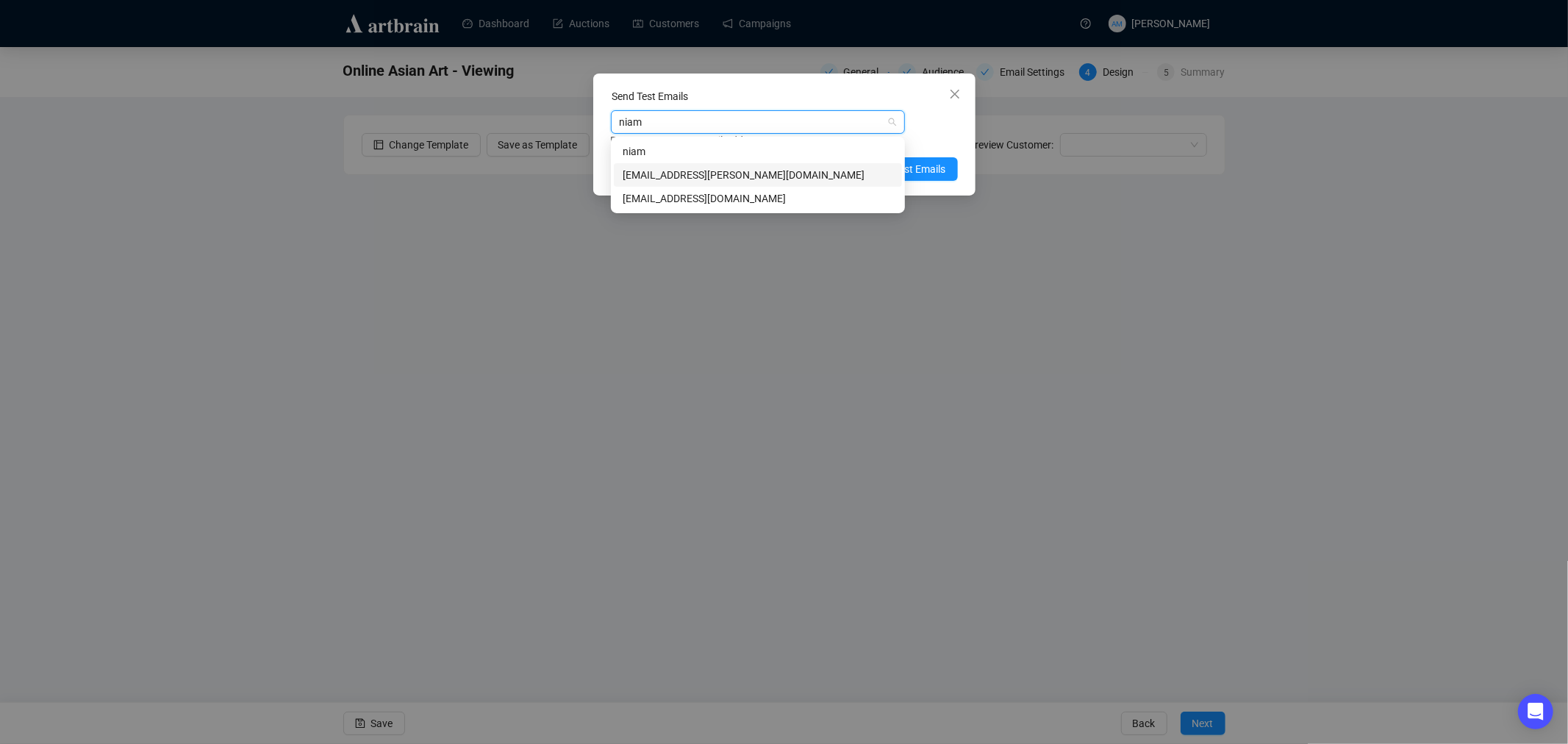
click at [685, 176] on div "[EMAIL_ADDRESS][PERSON_NAME][DOMAIN_NAME]" at bounding box center [758, 174] width 271 height 16
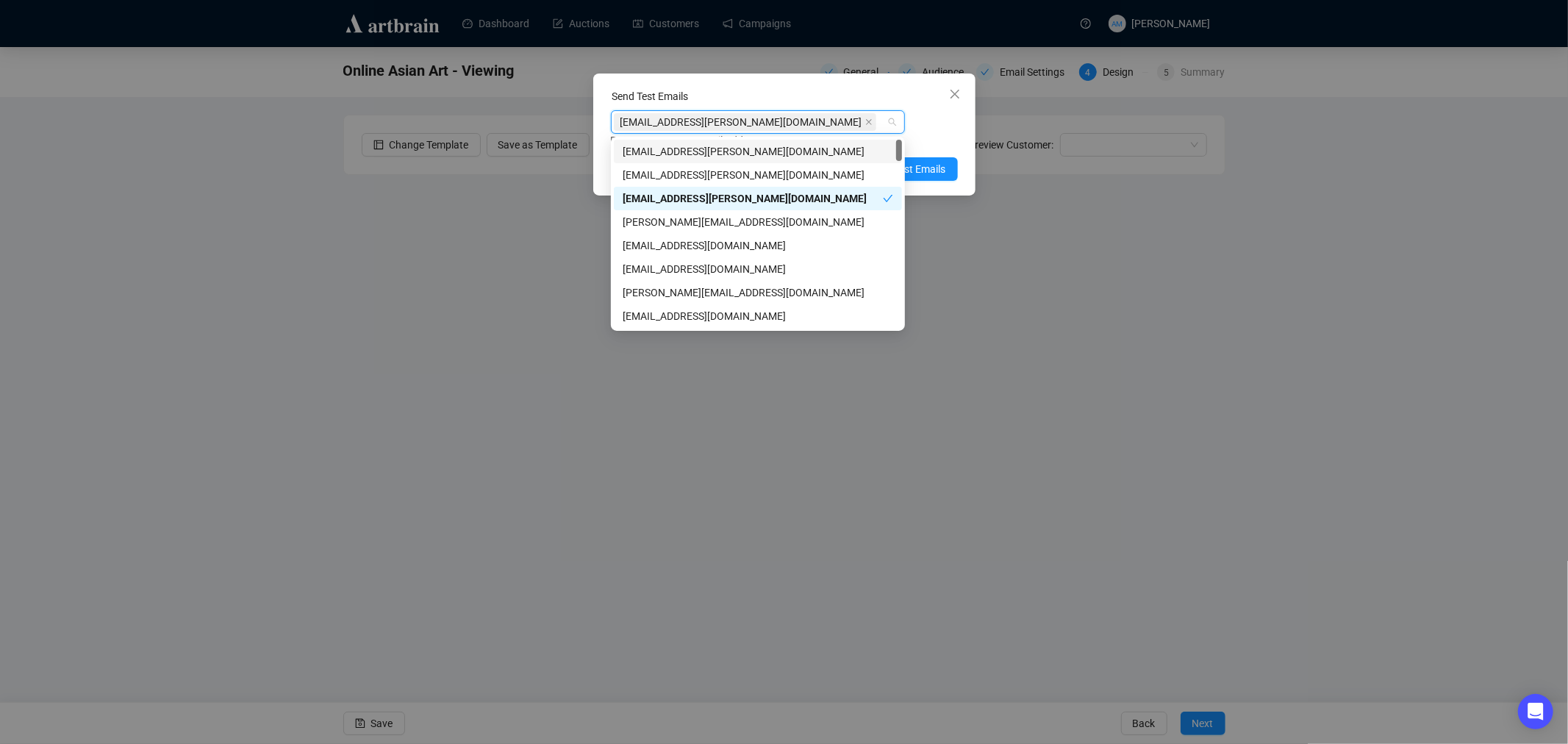
click at [796, 94] on div "Send Test Emails" at bounding box center [784, 100] width 347 height 22
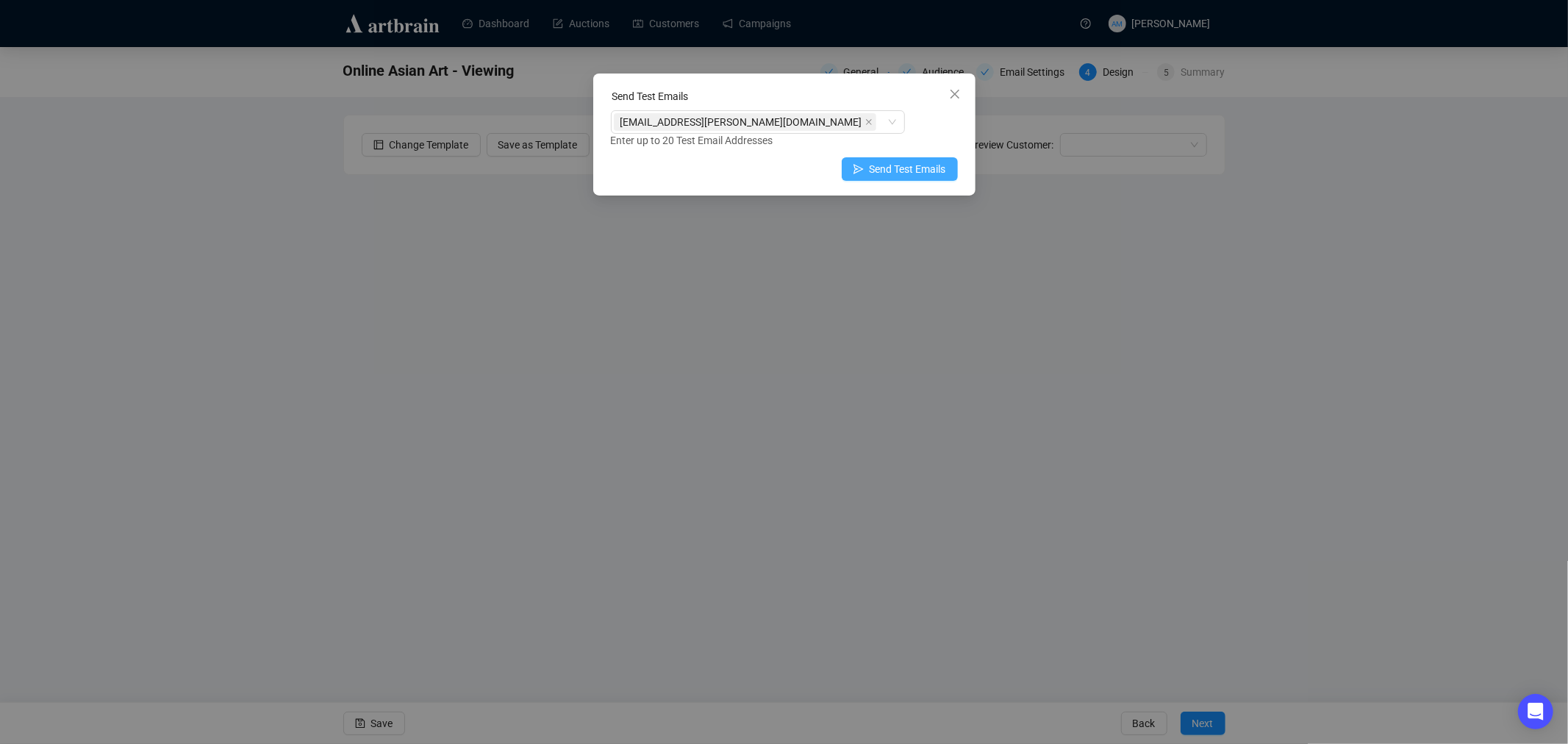
click at [927, 170] on span "Send Test Emails" at bounding box center [908, 169] width 77 height 16
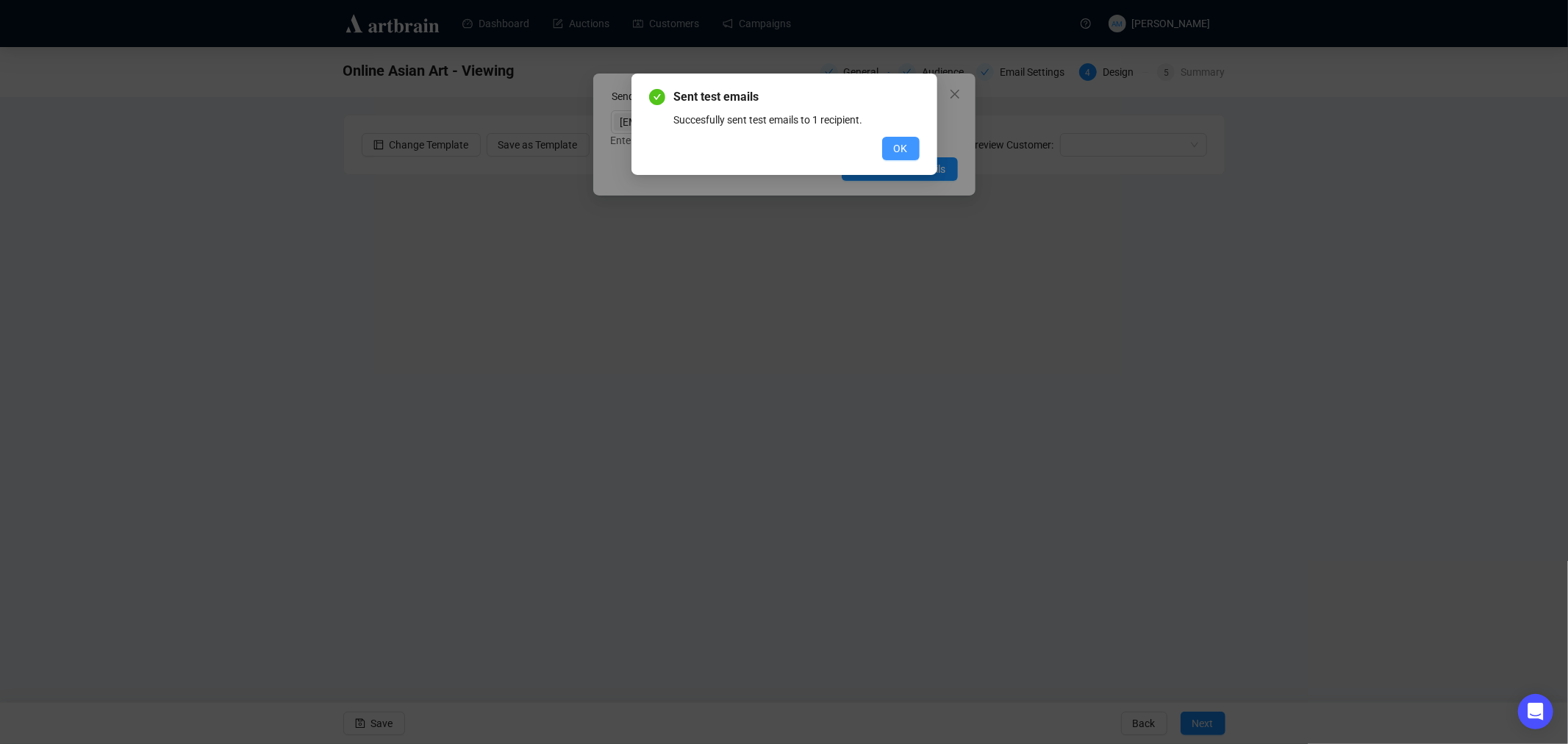
click at [902, 151] on span "OK" at bounding box center [901, 148] width 14 height 16
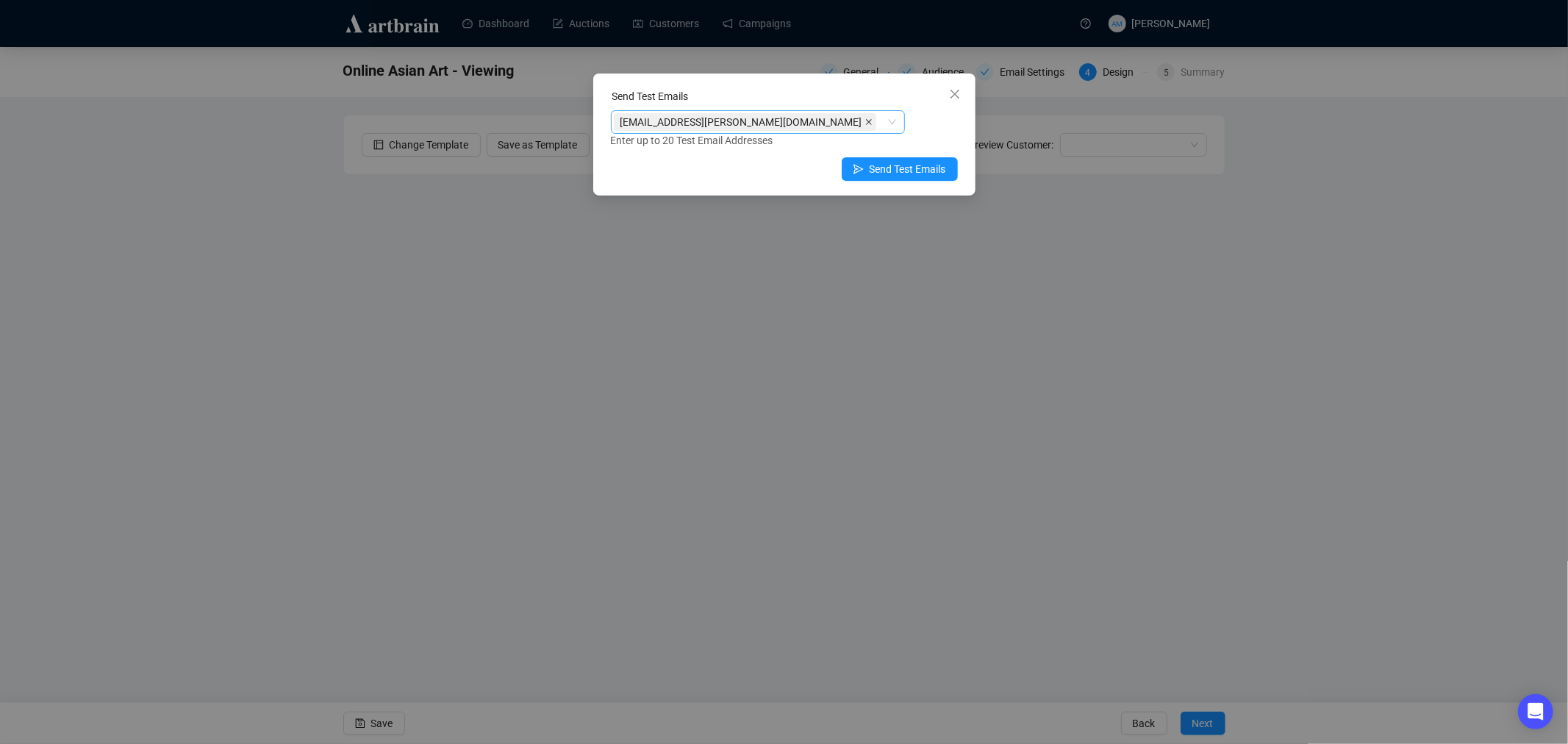
click at [865, 125] on span at bounding box center [868, 122] width 7 height 16
click at [704, 125] on div at bounding box center [750, 122] width 273 height 21
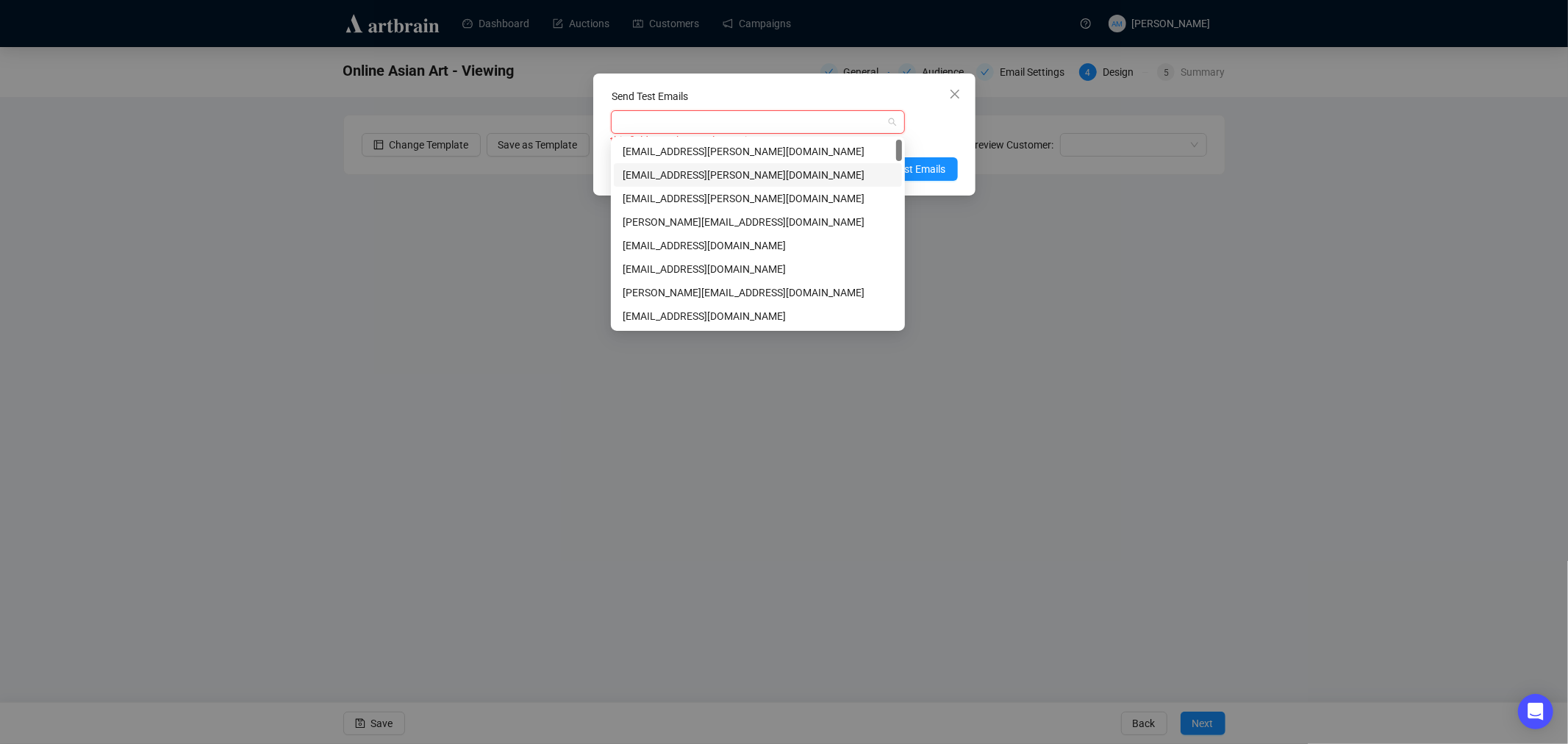
click at [730, 175] on div "[EMAIL_ADDRESS][PERSON_NAME][DOMAIN_NAME]" at bounding box center [758, 174] width 271 height 16
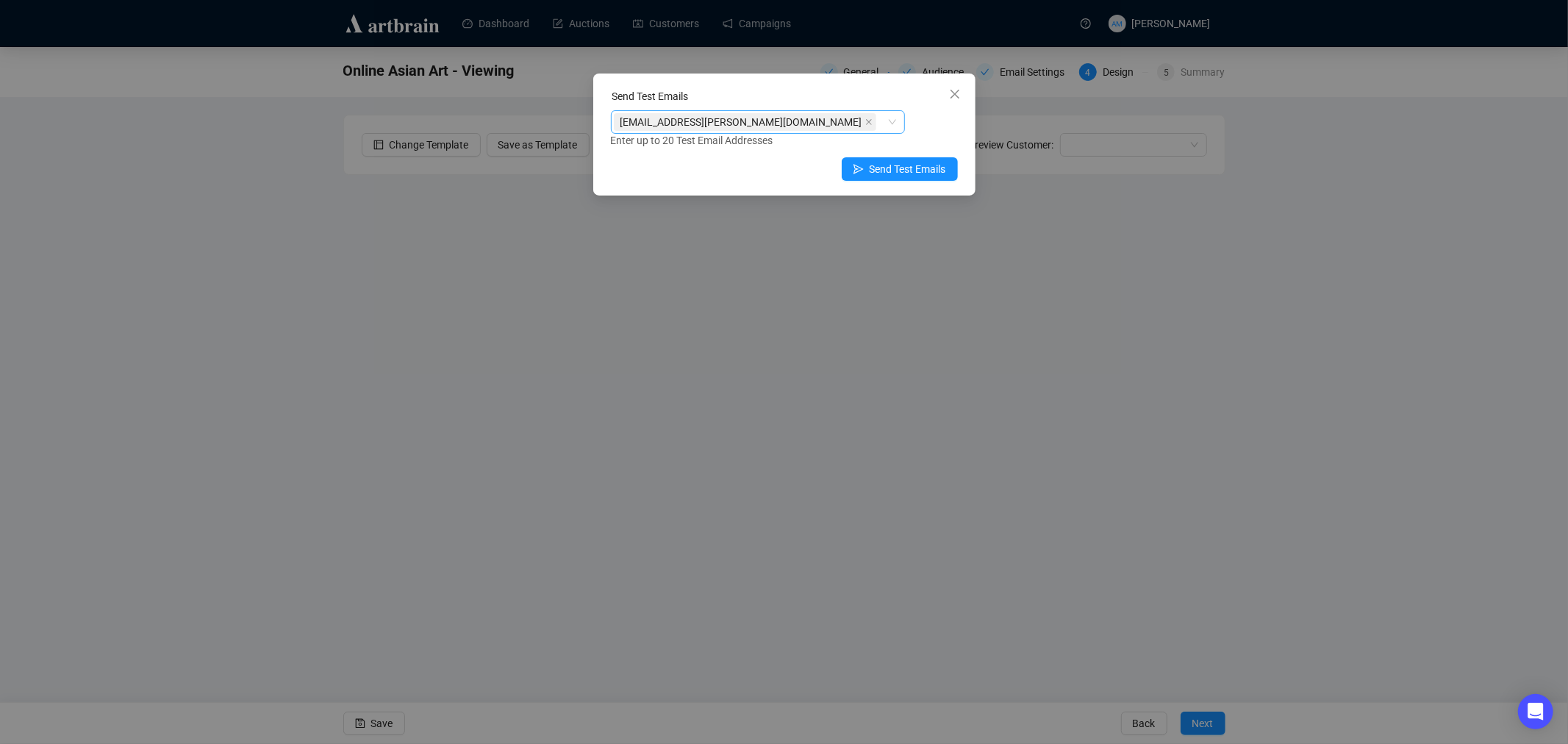
click at [921, 137] on div "Enter up to 20 Test Email Addresses" at bounding box center [784, 140] width 347 height 17
click at [926, 166] on span "Send Test Emails" at bounding box center [908, 169] width 77 height 16
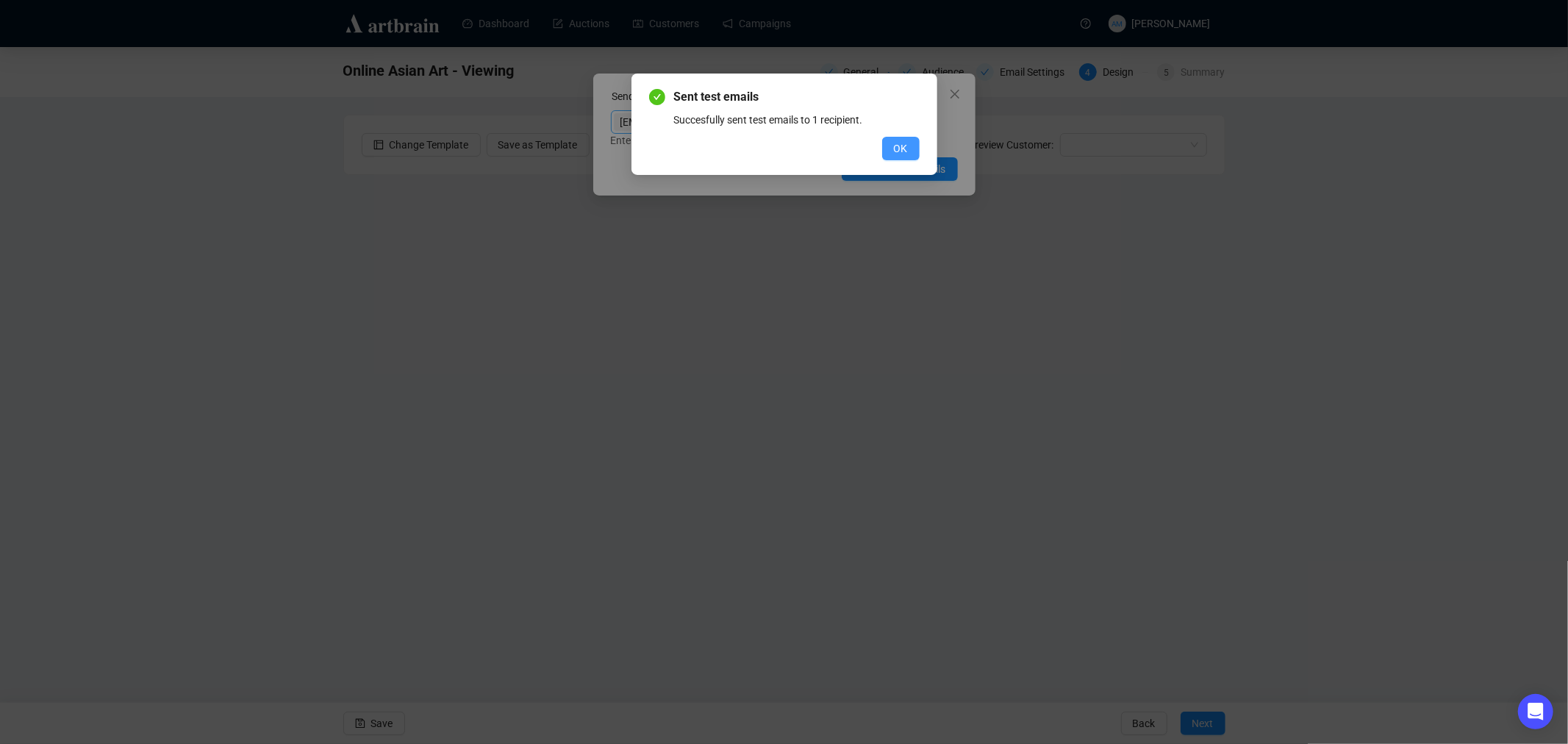
click at [906, 152] on span "OK" at bounding box center [901, 148] width 14 height 16
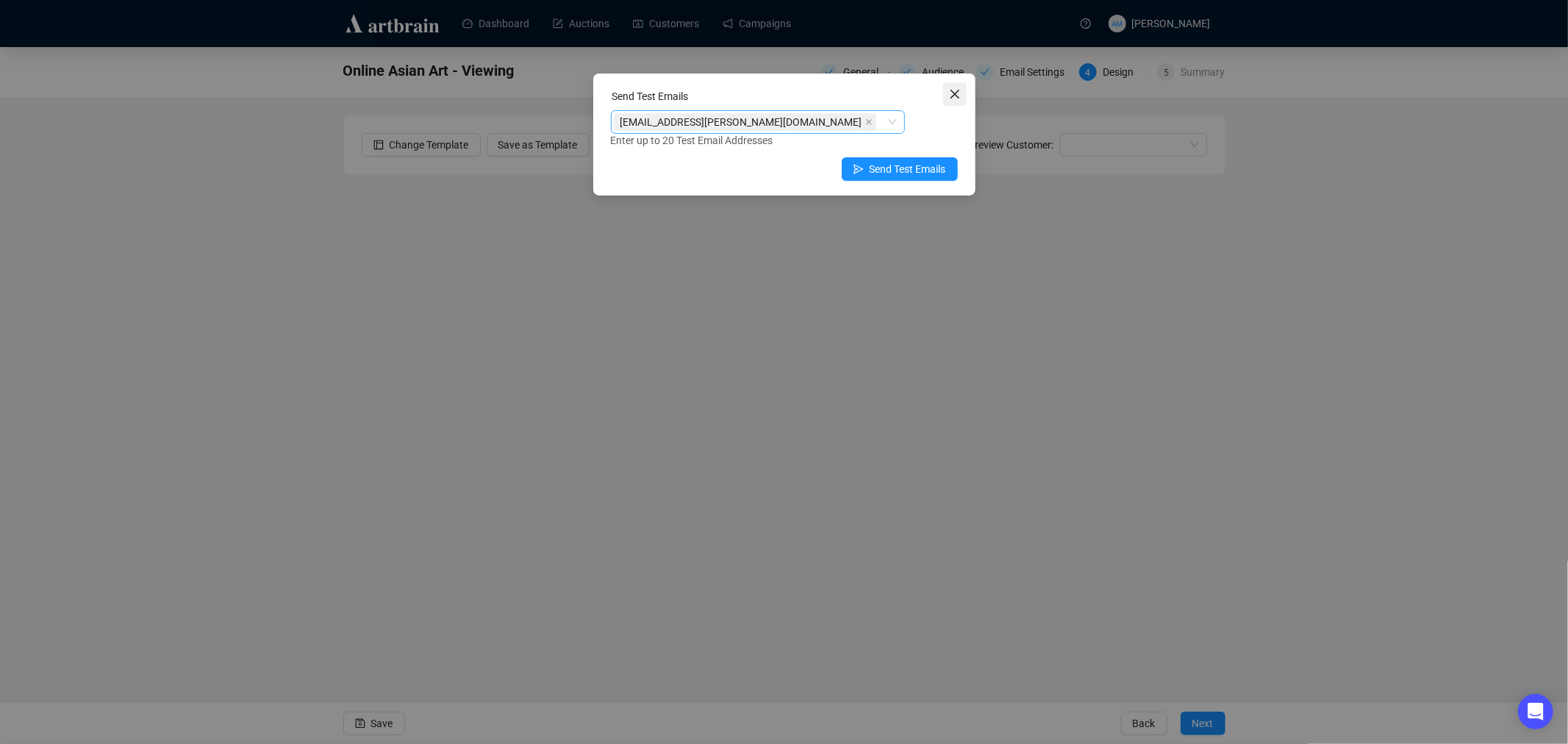
click at [950, 90] on icon "close" at bounding box center [953, 94] width 9 height 9
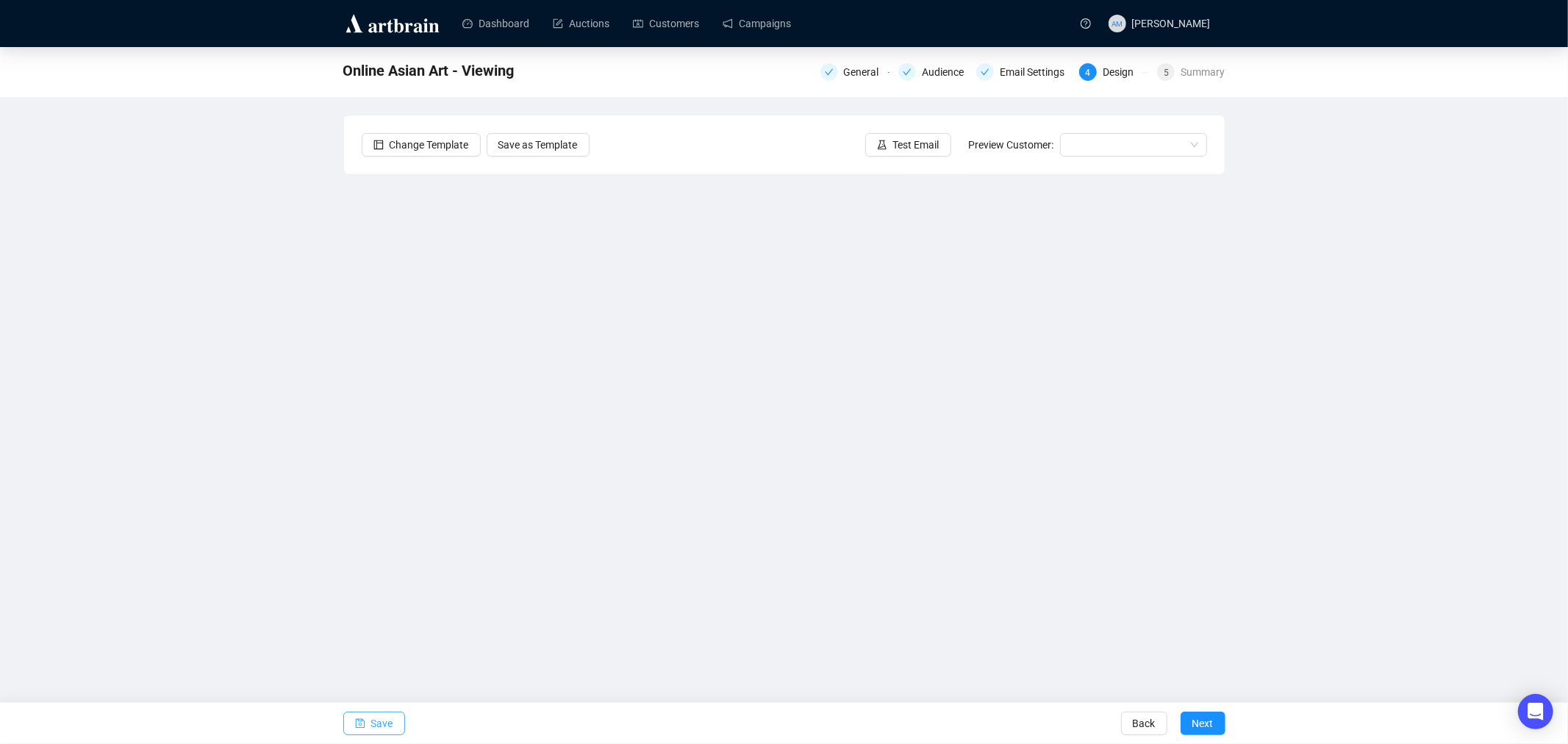
click at [366, 719] on button "Save" at bounding box center [375, 723] width 62 height 24
click at [372, 718] on span "Save" at bounding box center [383, 722] width 22 height 41
click at [381, 722] on span "Save" at bounding box center [383, 722] width 22 height 41
click at [386, 722] on span "Save" at bounding box center [383, 722] width 22 height 41
click at [375, 718] on span "Save" at bounding box center [383, 722] width 22 height 41
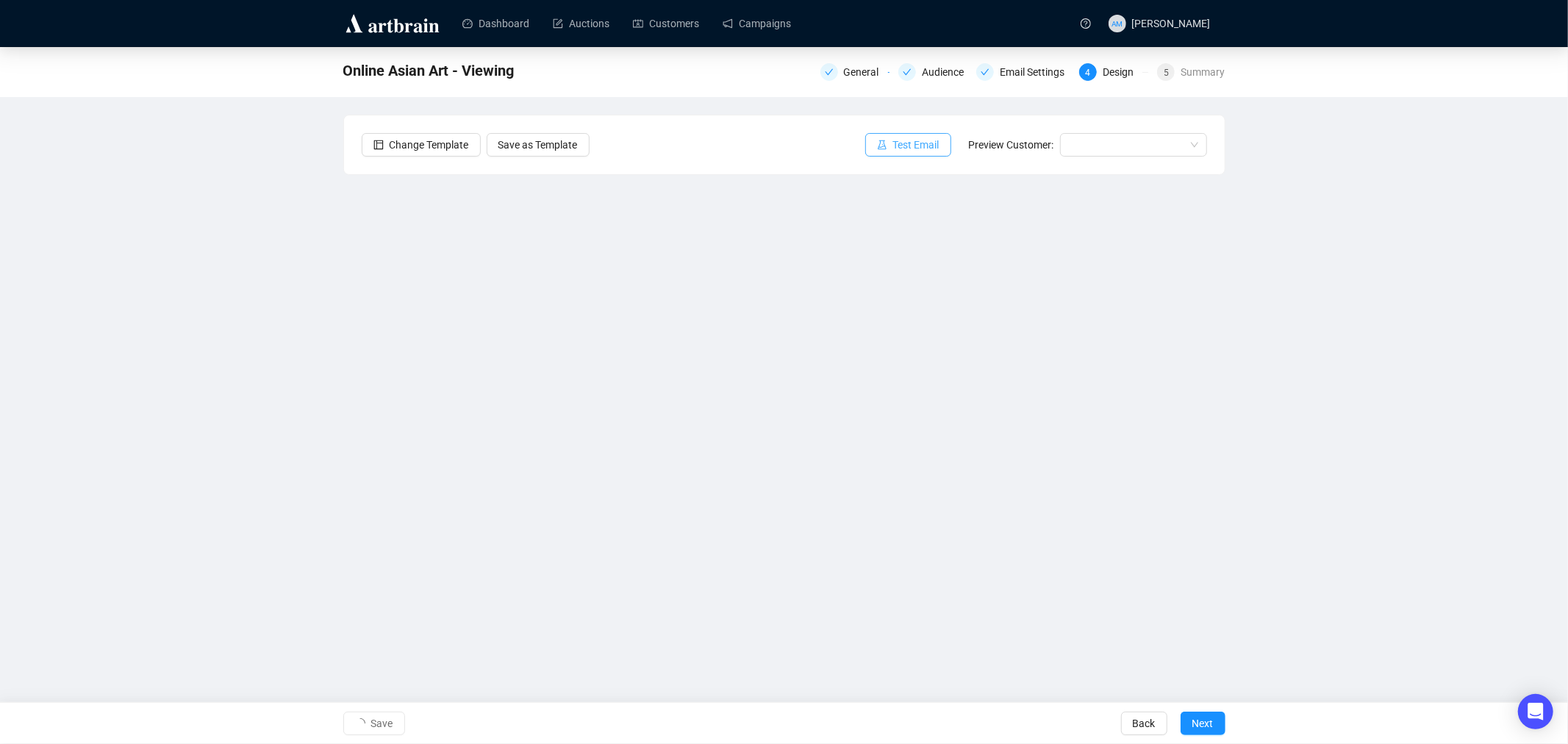
click at [893, 141] on button "Test Email" at bounding box center [908, 145] width 86 height 24
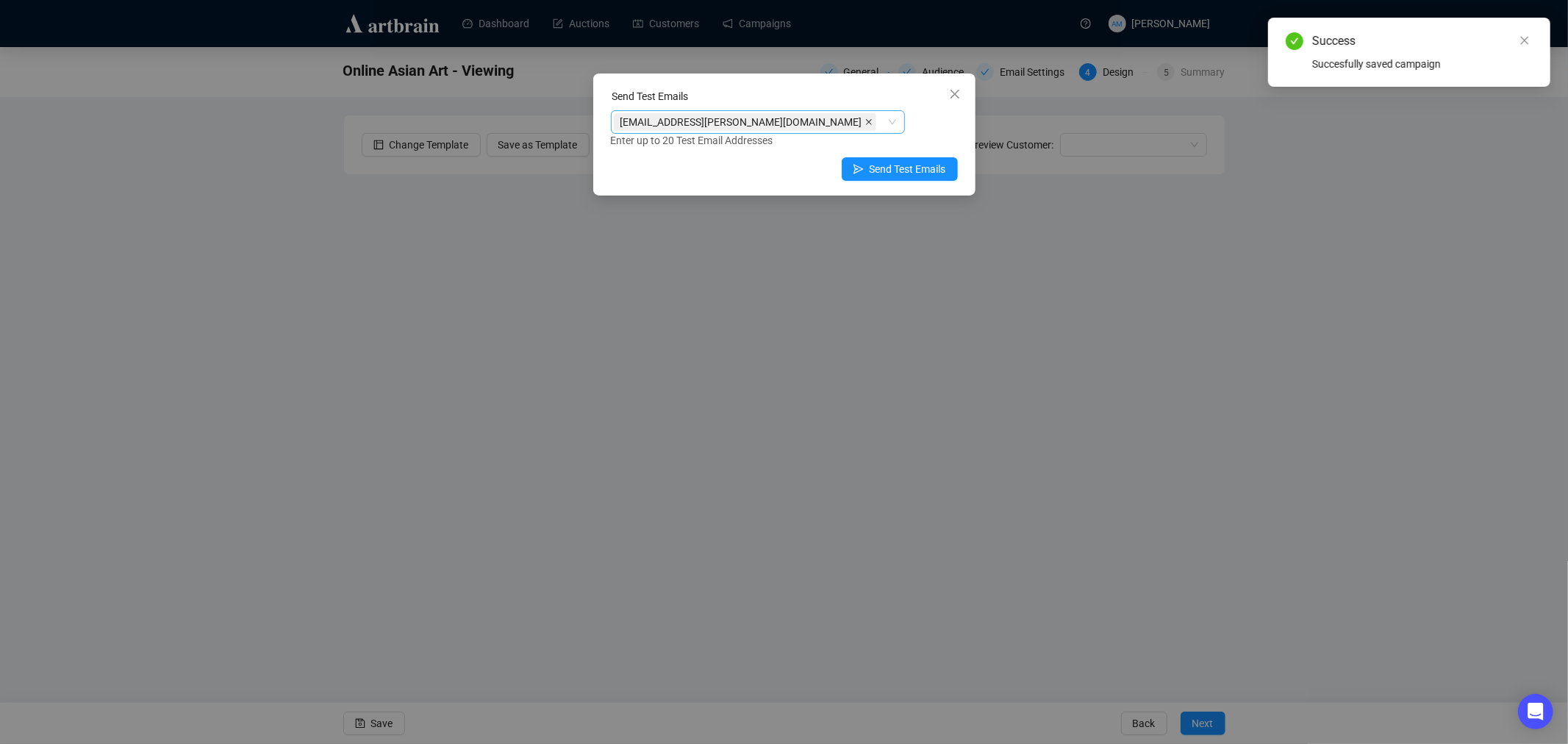
click at [866, 122] on icon "close" at bounding box center [869, 123] width 6 height 6
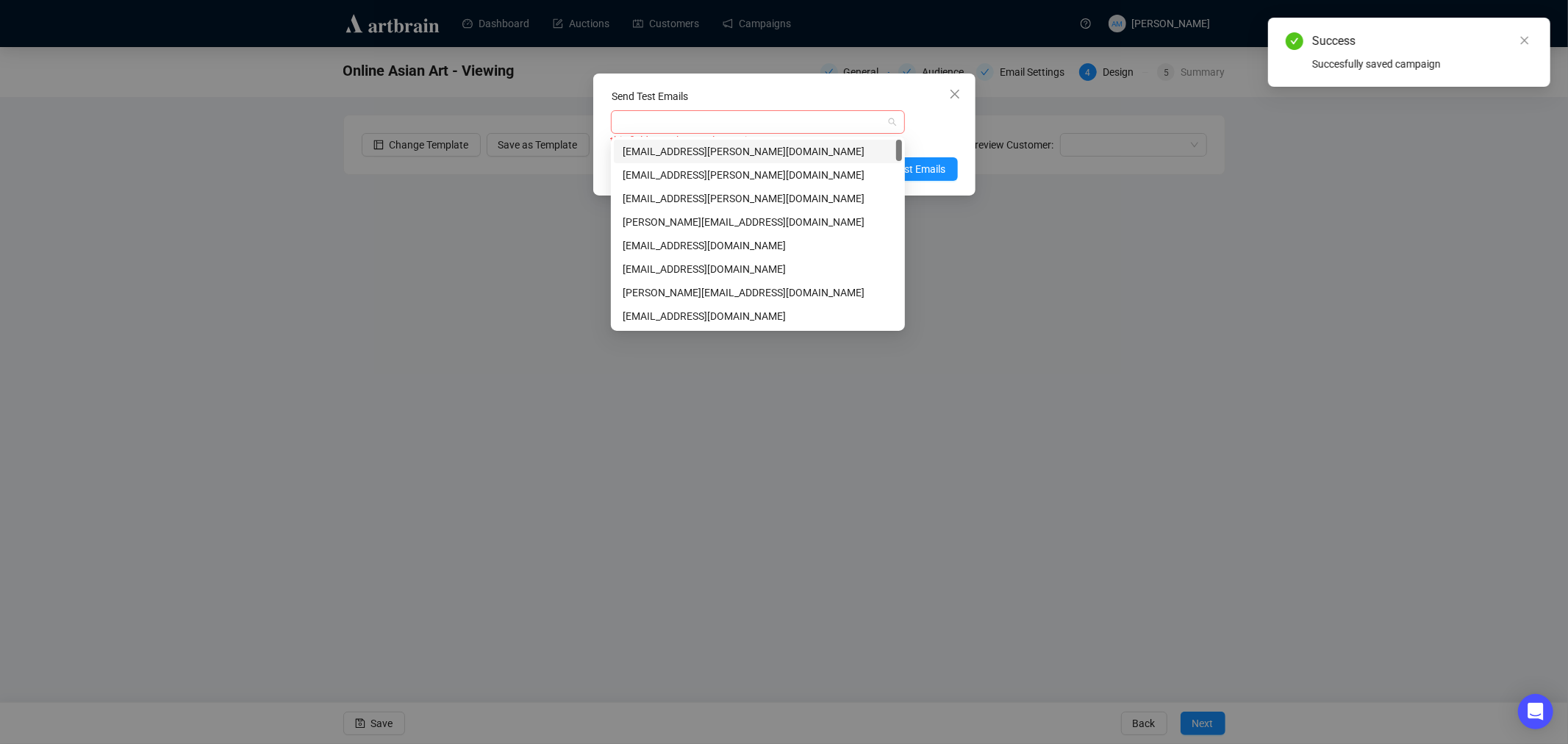
click at [728, 122] on div at bounding box center [750, 122] width 273 height 21
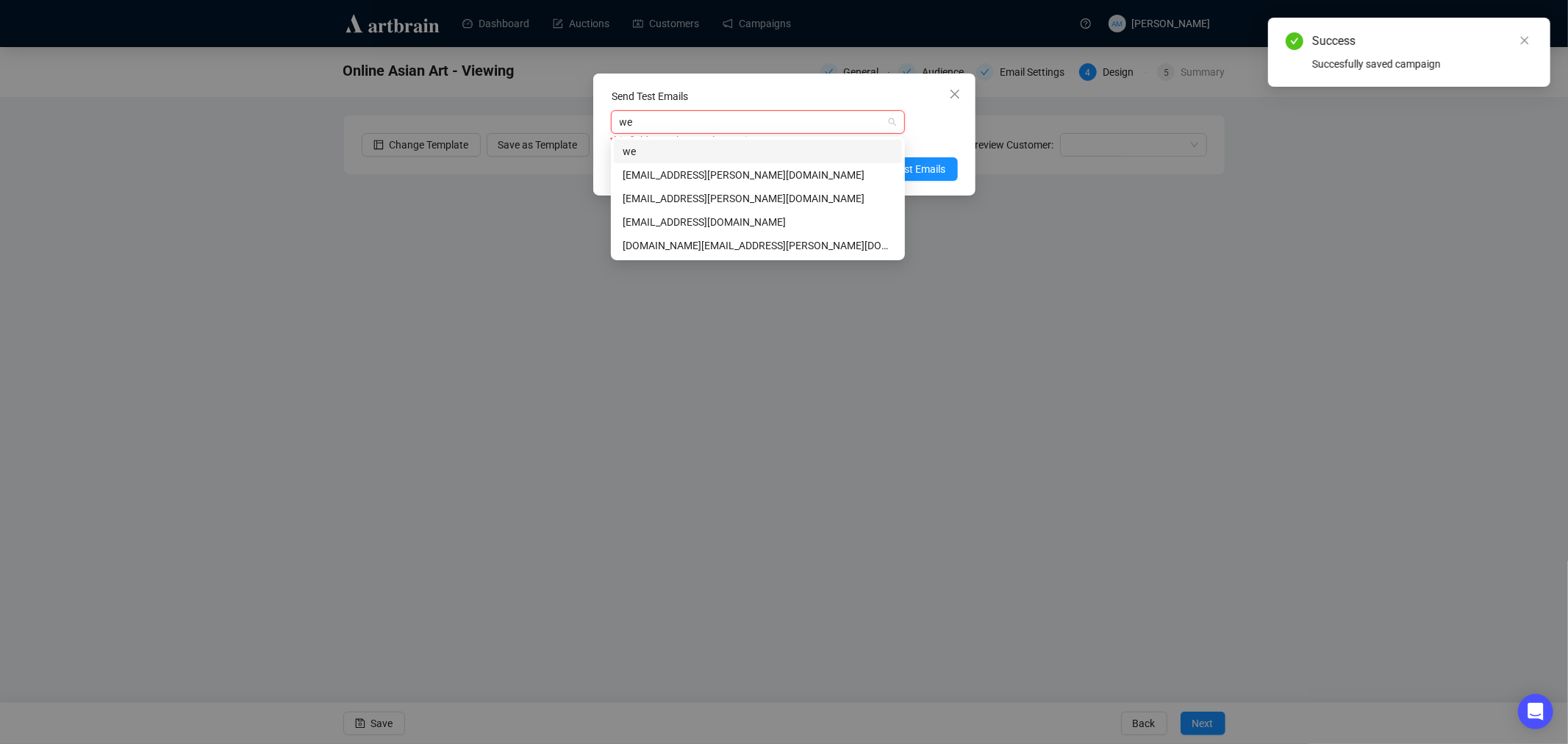
type input "wei"
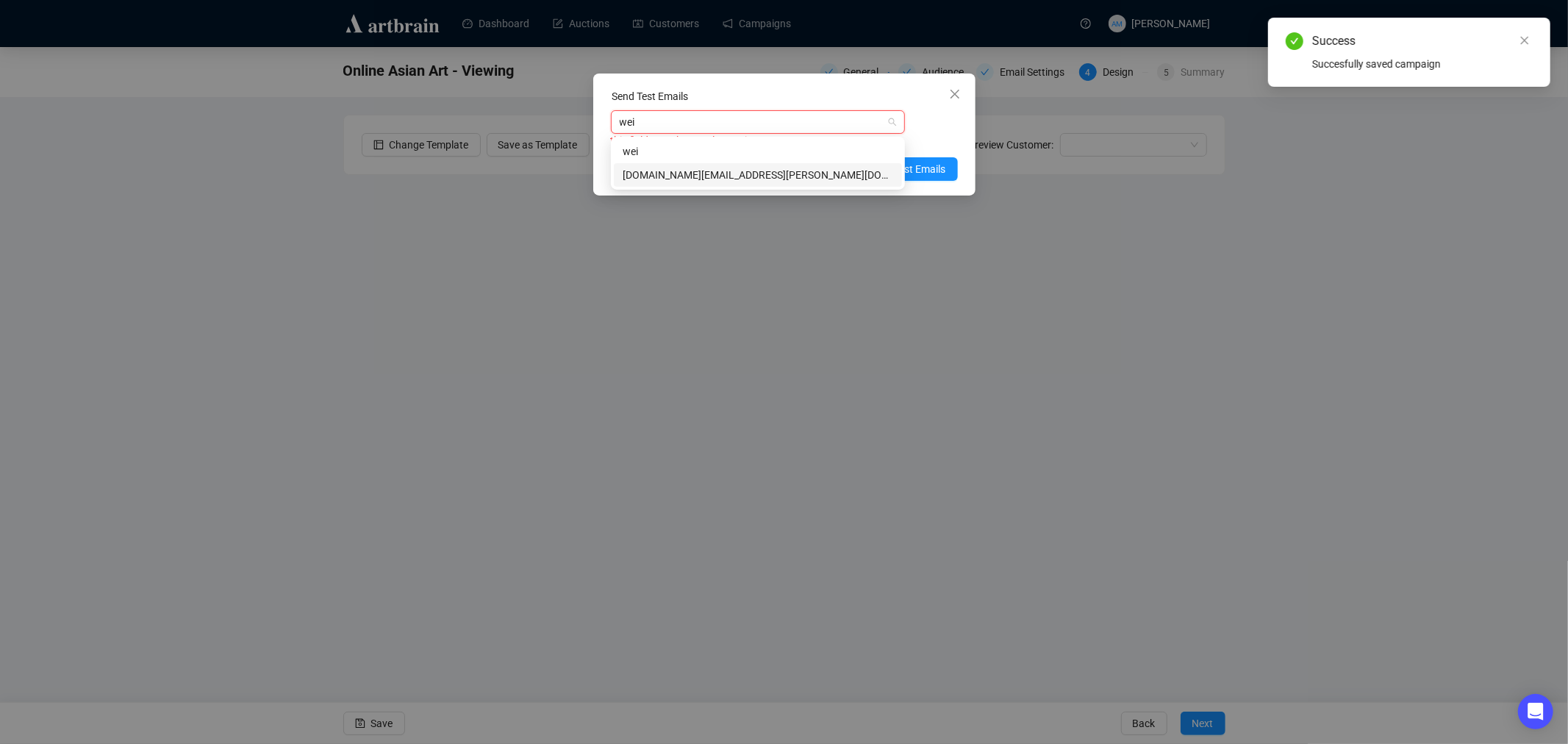
click at [705, 170] on div "[DOMAIN_NAME][EMAIL_ADDRESS][PERSON_NAME][DOMAIN_NAME]" at bounding box center [758, 174] width 271 height 16
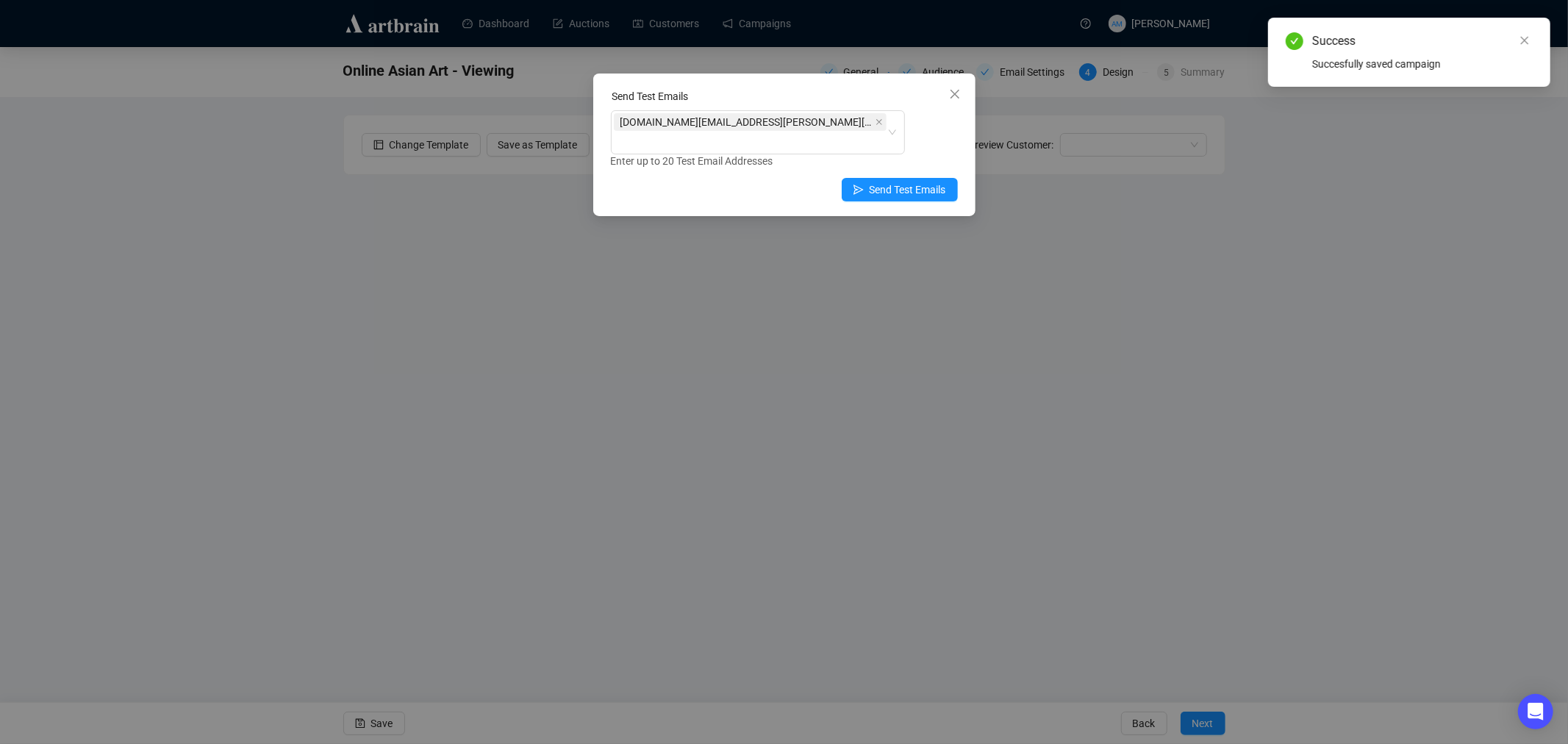
click at [926, 123] on div "[DOMAIN_NAME][EMAIL_ADDRESS][PERSON_NAME][DOMAIN_NAME] Enter up to 20 Test Emai…" at bounding box center [784, 139] width 347 height 59
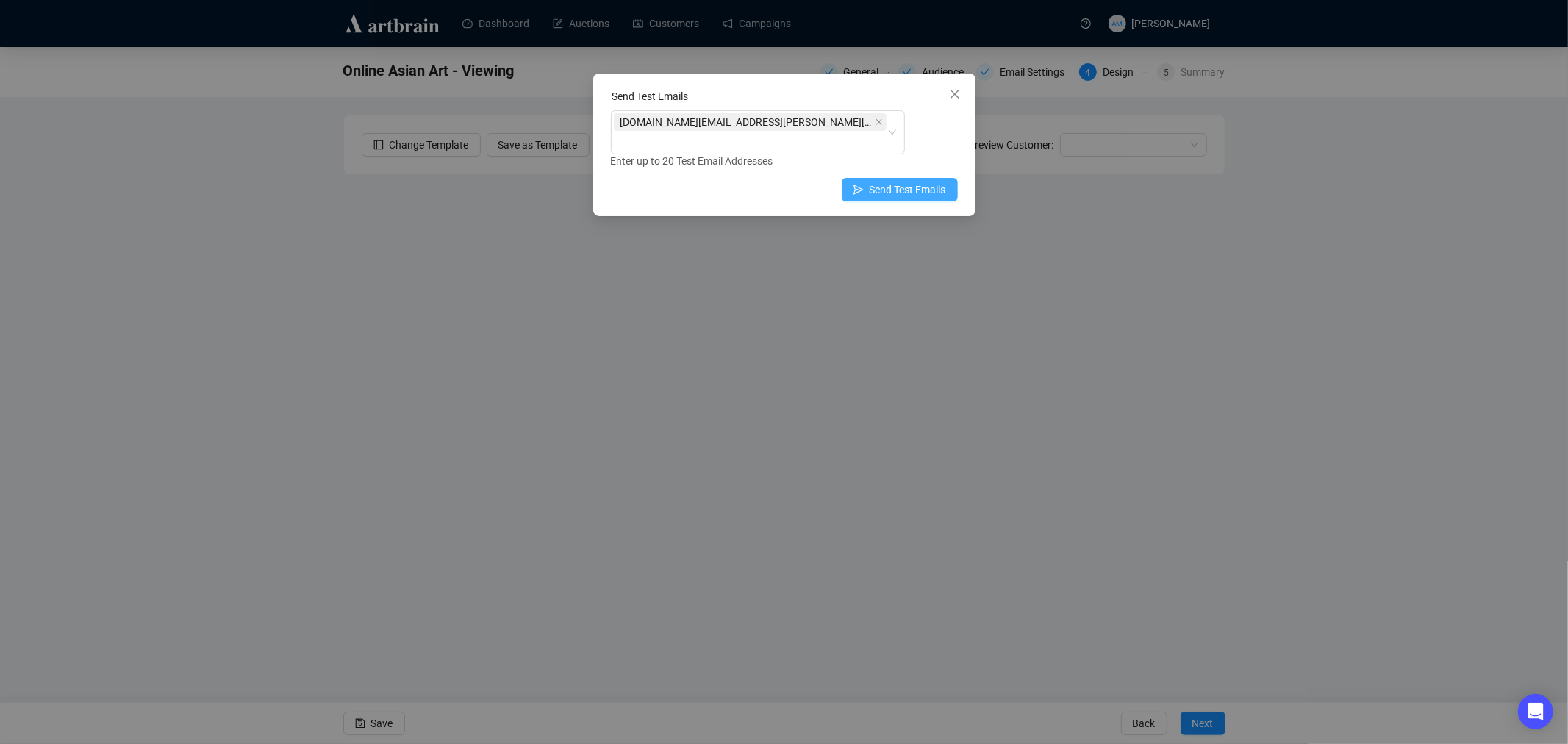
click at [902, 181] on span "Send Test Emails" at bounding box center [908, 189] width 77 height 16
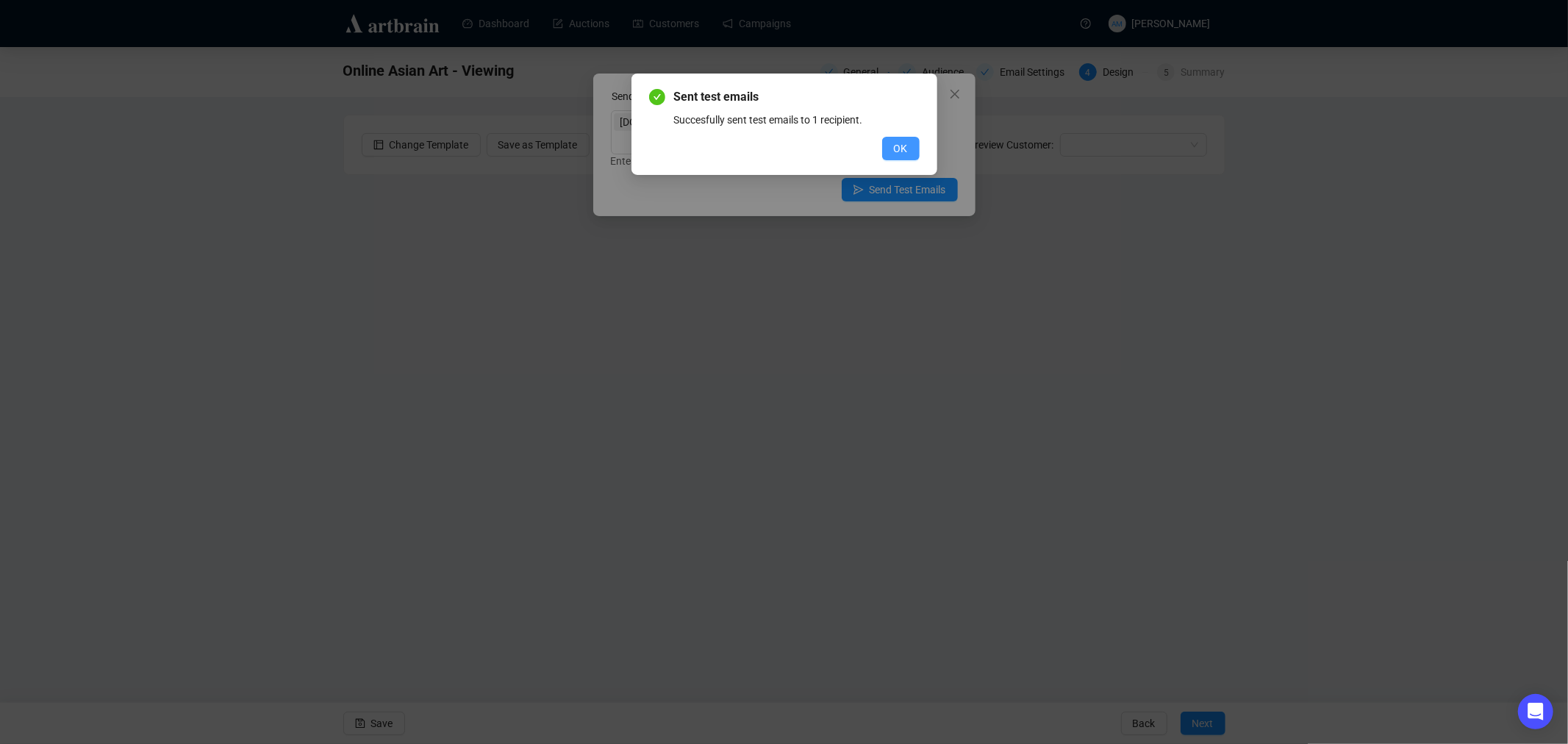
click at [899, 147] on span "OK" at bounding box center [901, 148] width 14 height 16
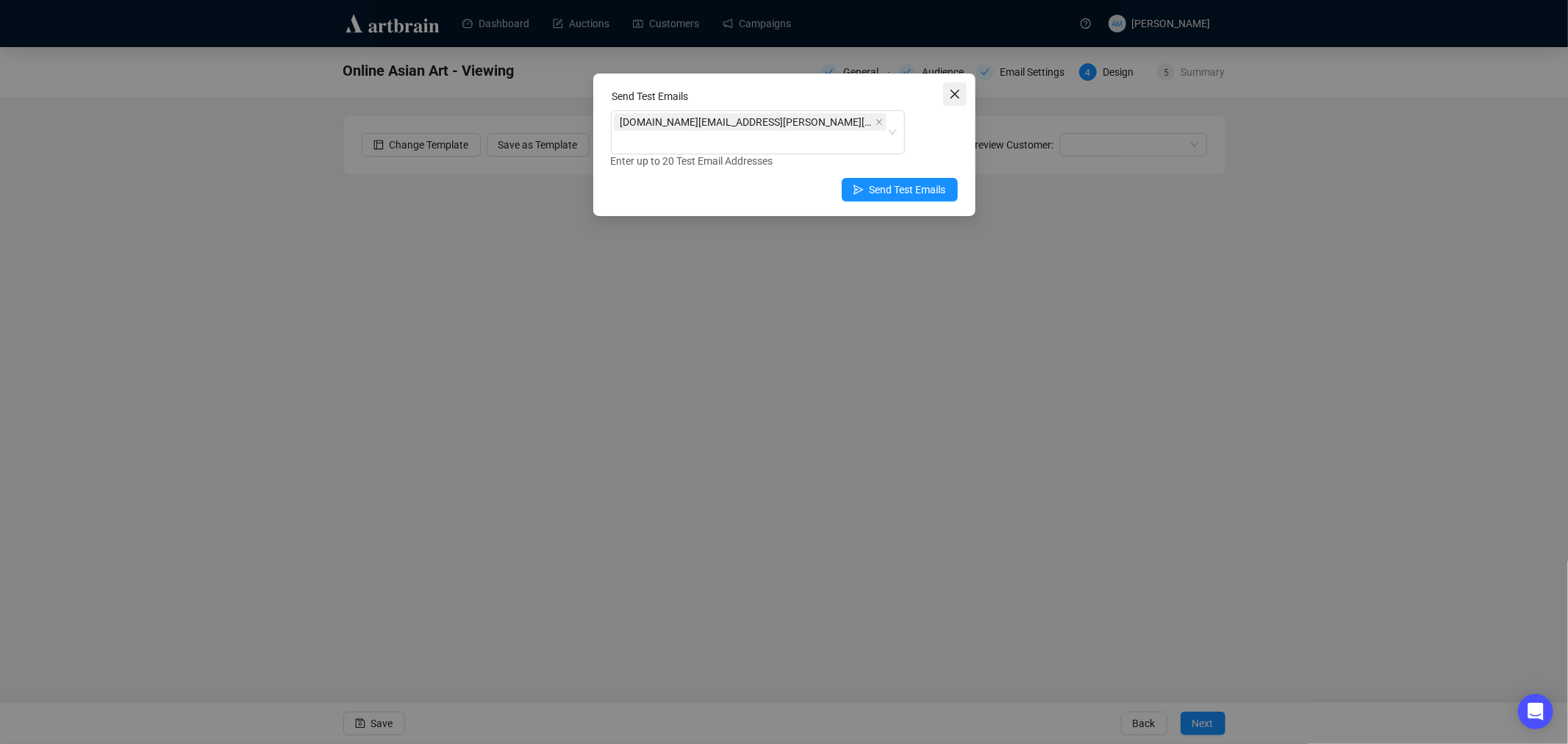
click at [953, 91] on icon "close" at bounding box center [955, 95] width 12 height 12
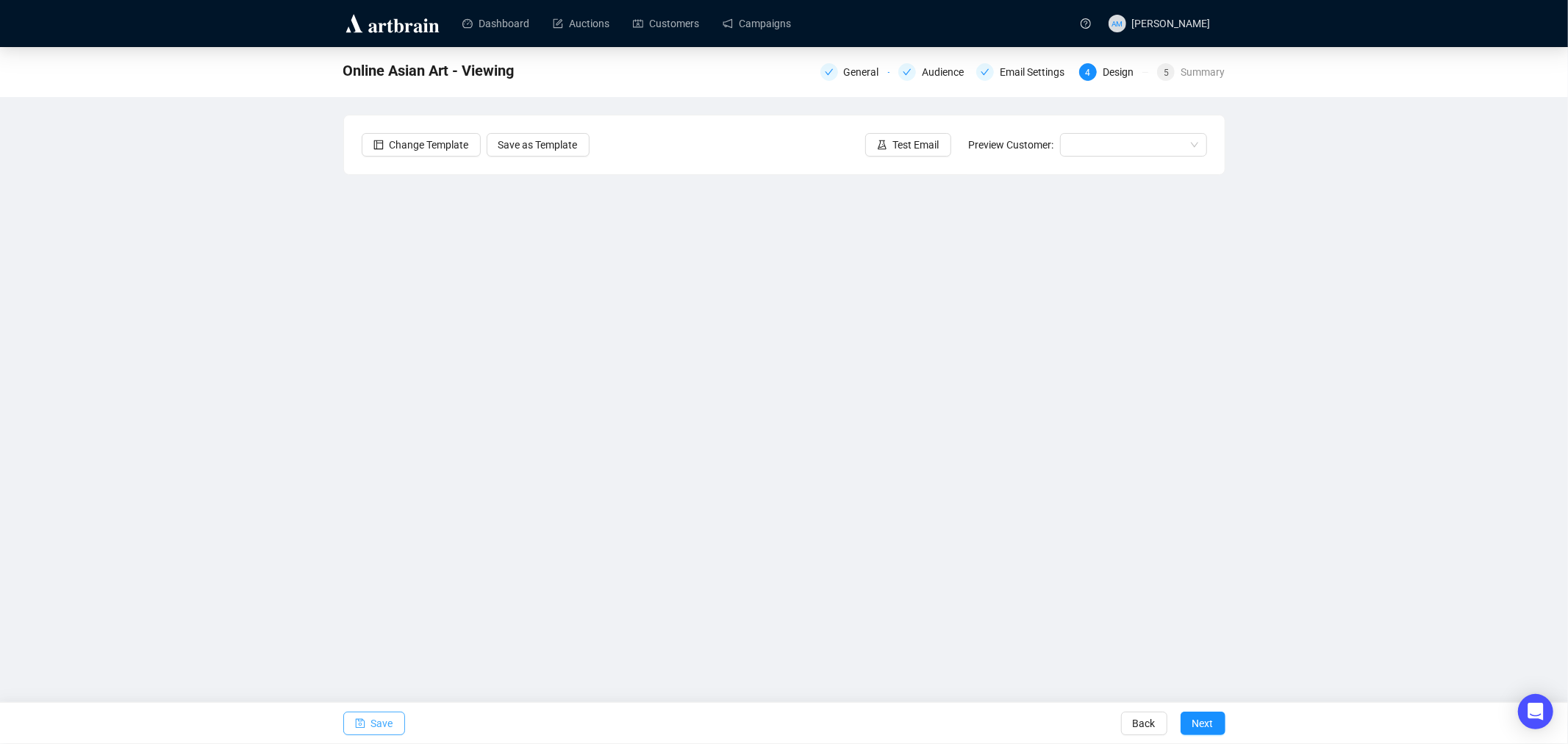
click at [390, 723] on span "Save" at bounding box center [383, 722] width 22 height 41
click at [366, 25] on img at bounding box center [392, 24] width 99 height 24
click at [383, 716] on span "Save" at bounding box center [383, 722] width 22 height 41
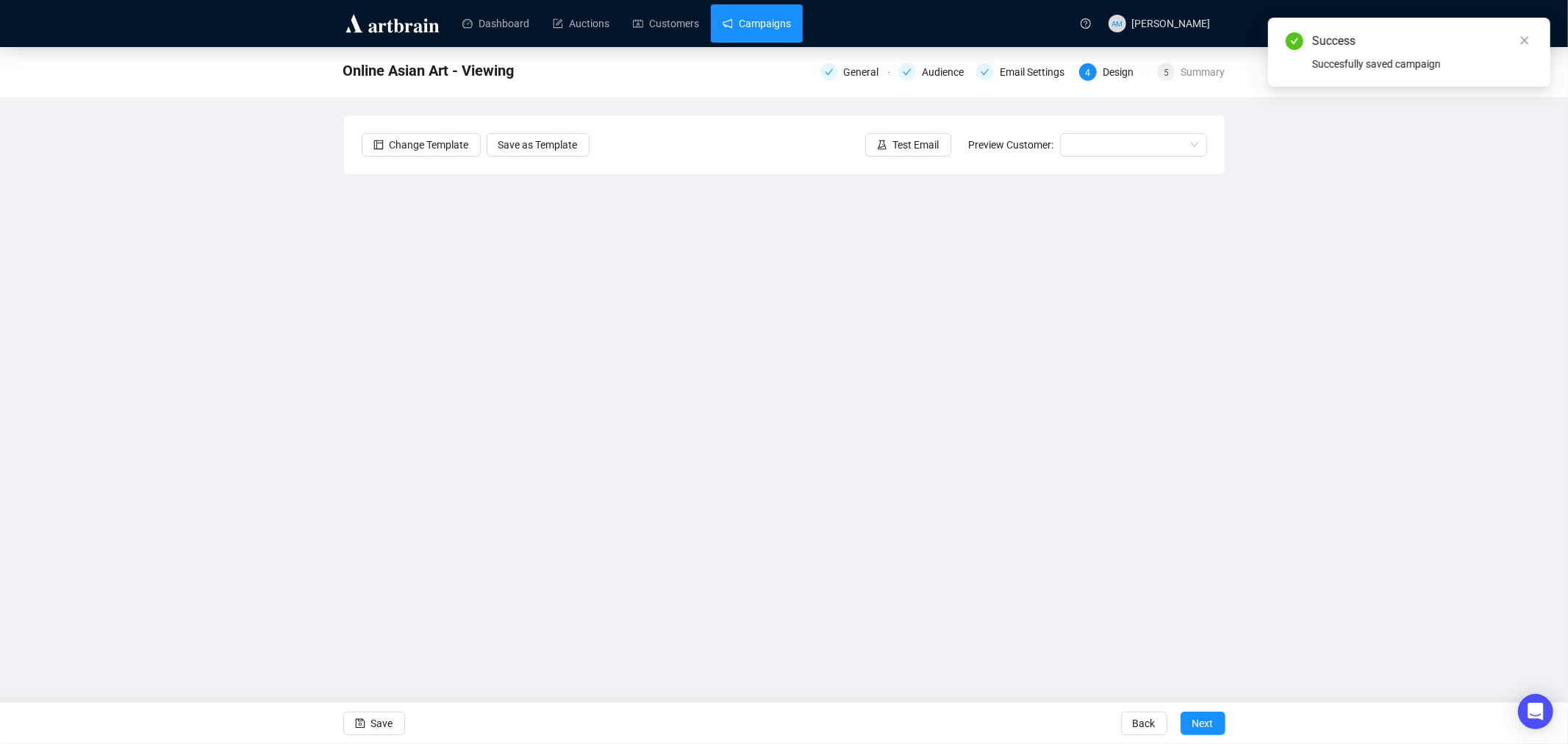
click at [748, 23] on link "Campaigns" at bounding box center [756, 23] width 69 height 38
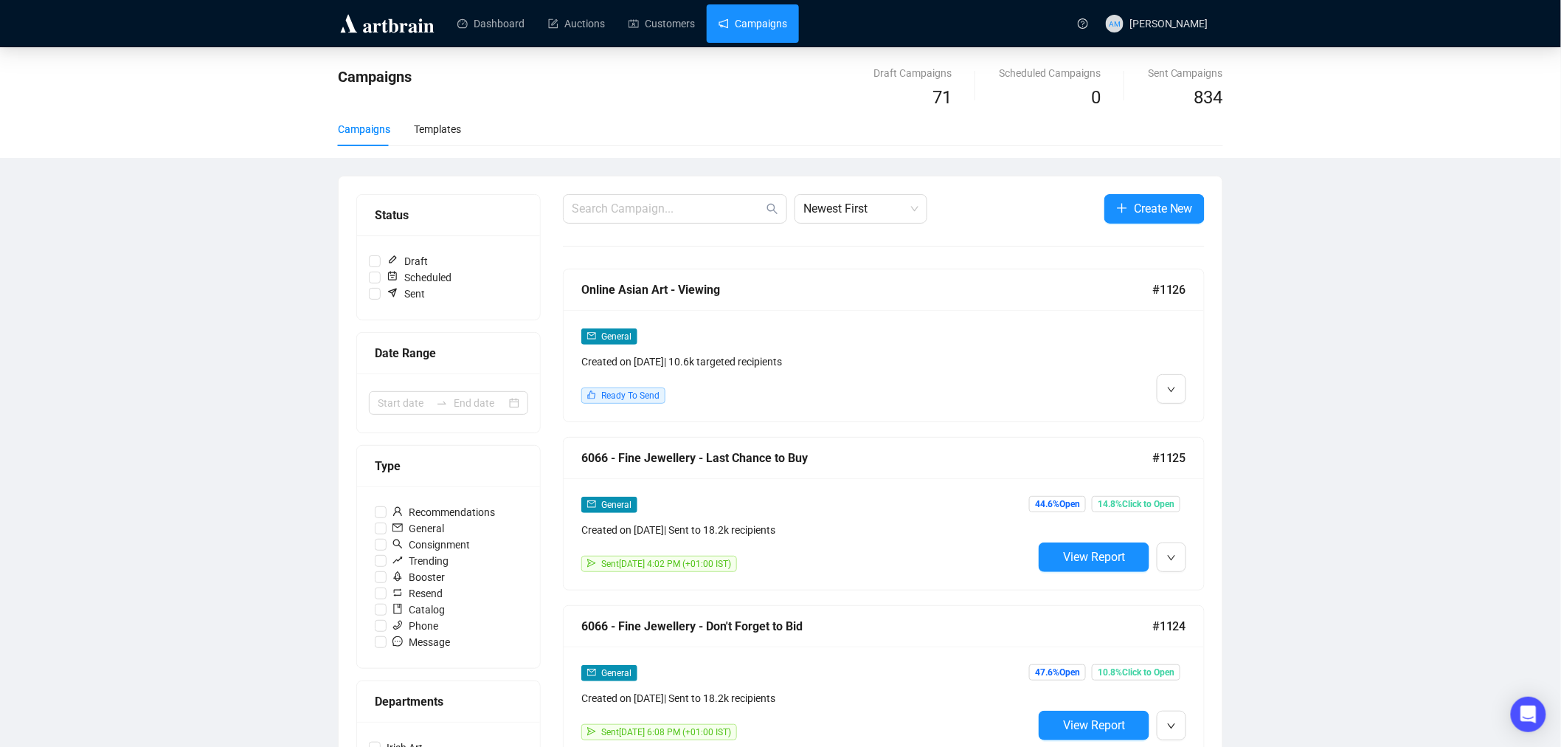
click at [367, 23] on img at bounding box center [387, 24] width 99 height 24
